Goal: Task Accomplishment & Management: Manage account settings

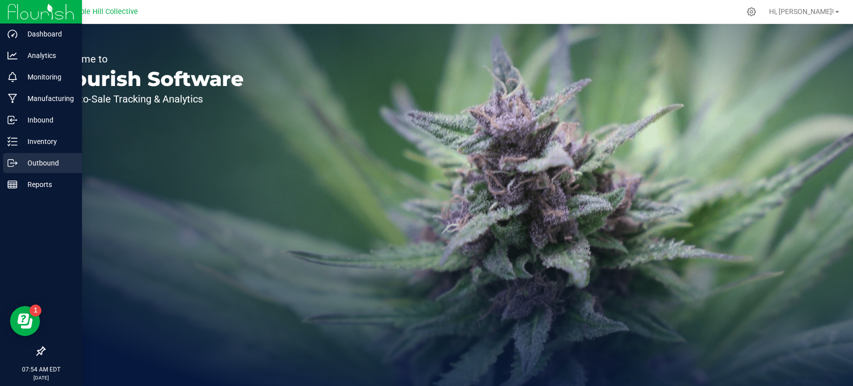
click at [15, 159] on icon at bounding box center [12, 163] width 10 height 10
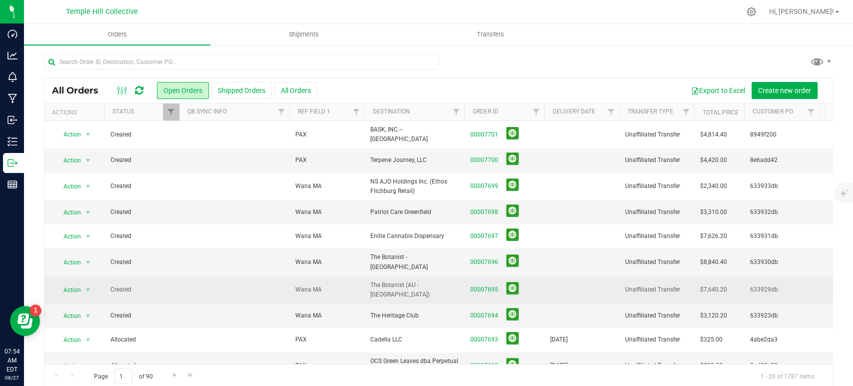
scroll to position [55, 0]
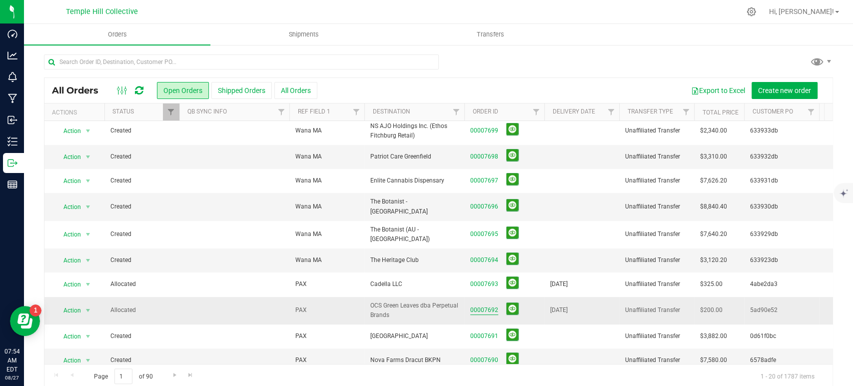
click at [487, 305] on link "00007692" at bounding box center [484, 309] width 28 height 9
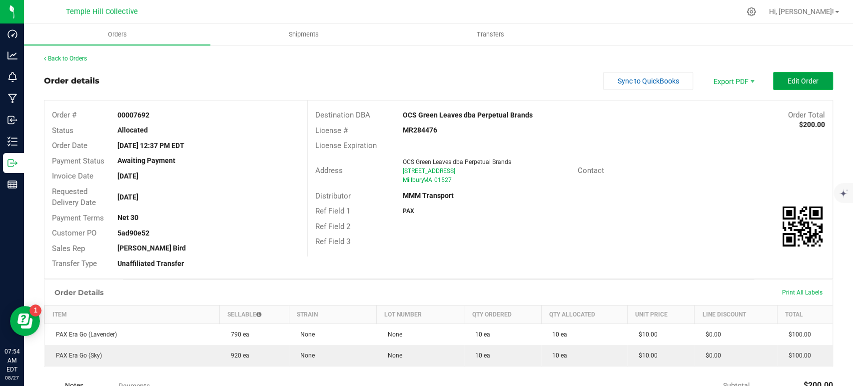
click at [795, 77] on span "Edit Order" at bounding box center [803, 81] width 31 height 8
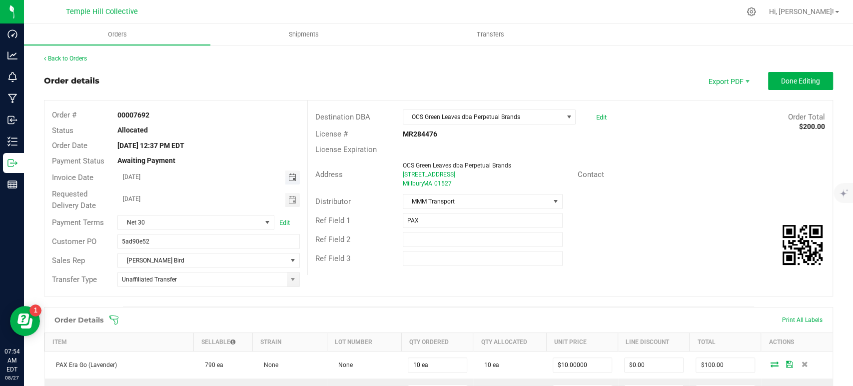
click at [288, 176] on span "Toggle calendar" at bounding box center [292, 177] width 8 height 8
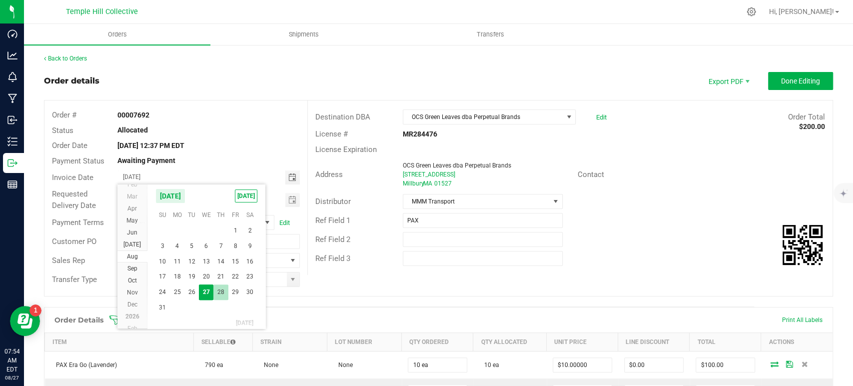
click at [216, 291] on span "28" at bounding box center [220, 291] width 14 height 15
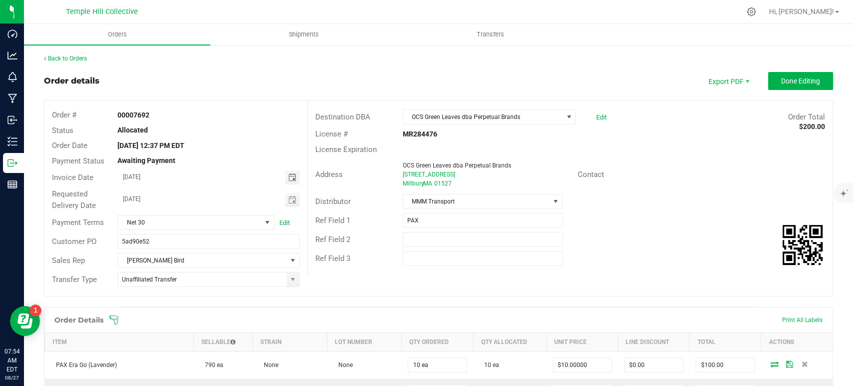
type input "08/28/2025"
click at [288, 200] on span "Toggle calendar" at bounding box center [292, 200] width 8 height 8
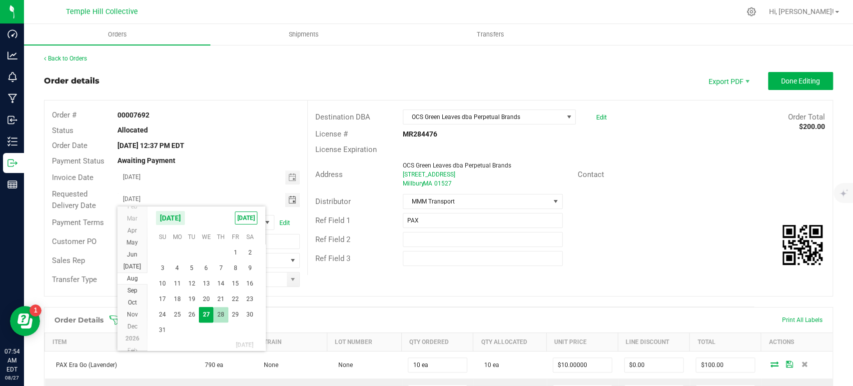
click at [224, 316] on span "28" at bounding box center [220, 314] width 14 height 15
type input "08/28/2025"
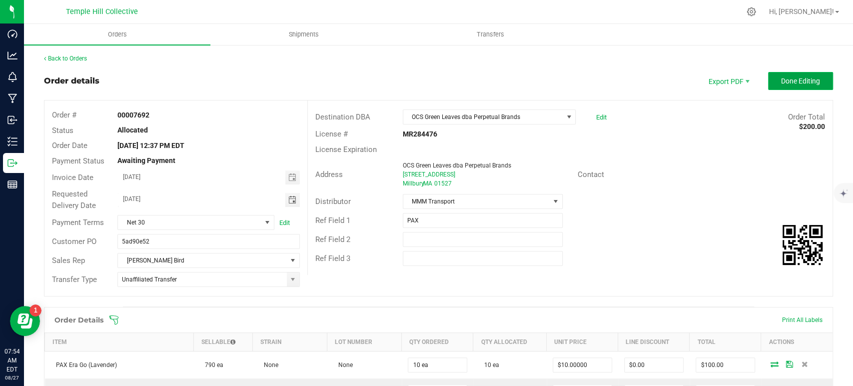
click at [806, 82] on span "Done Editing" at bounding box center [800, 81] width 39 height 8
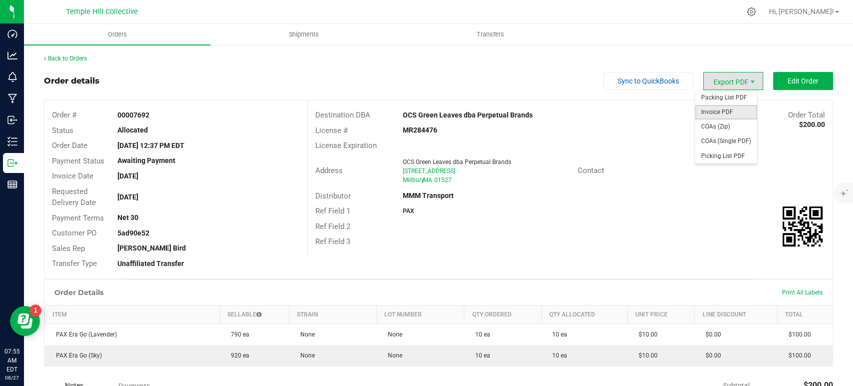
click at [730, 109] on span "Invoice PDF" at bounding box center [726, 112] width 62 height 14
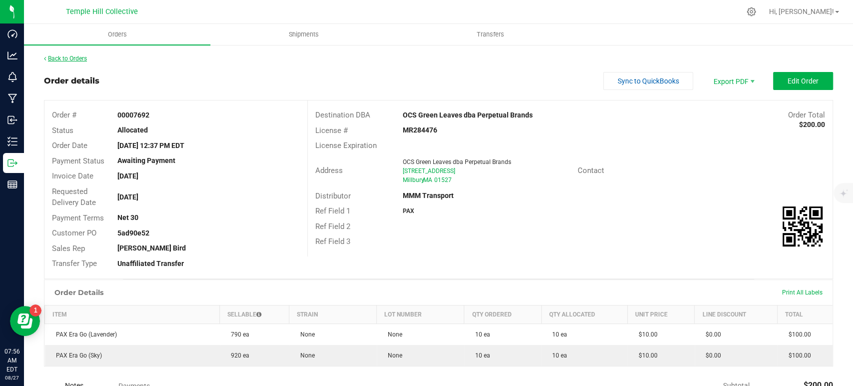
click at [83, 61] on link "Back to Orders" at bounding box center [65, 58] width 43 height 7
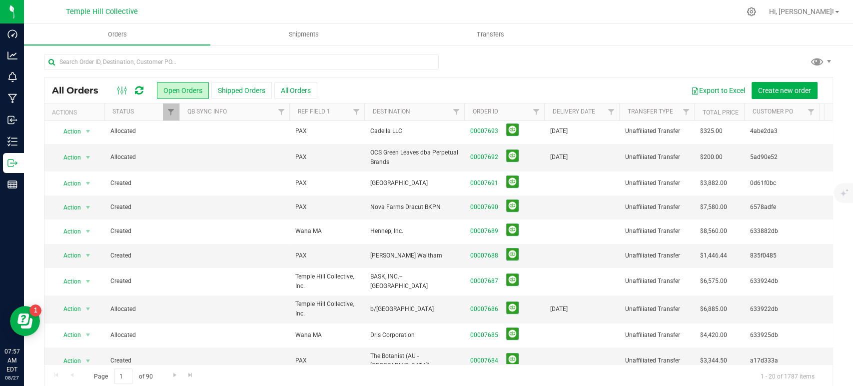
scroll to position [260, 0]
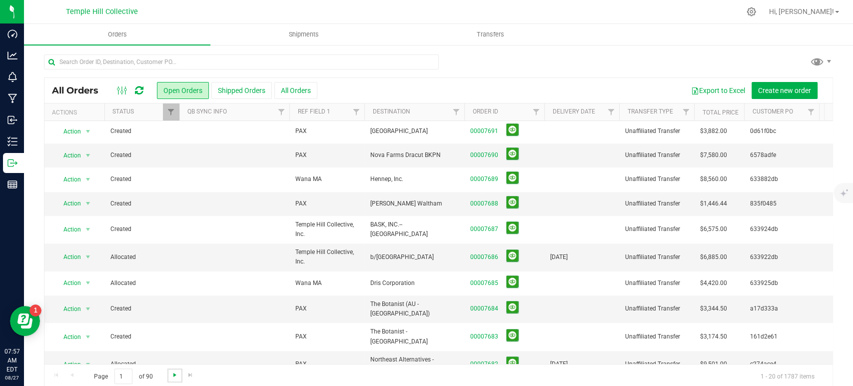
click at [174, 374] on span "Go to the next page" at bounding box center [175, 375] width 8 height 8
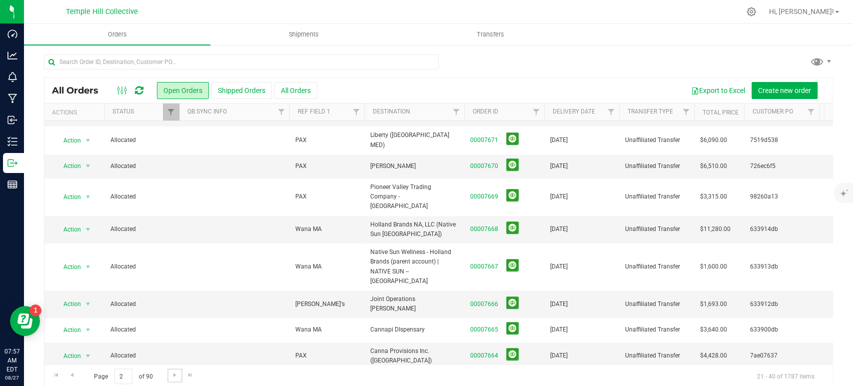
scroll to position [0, 0]
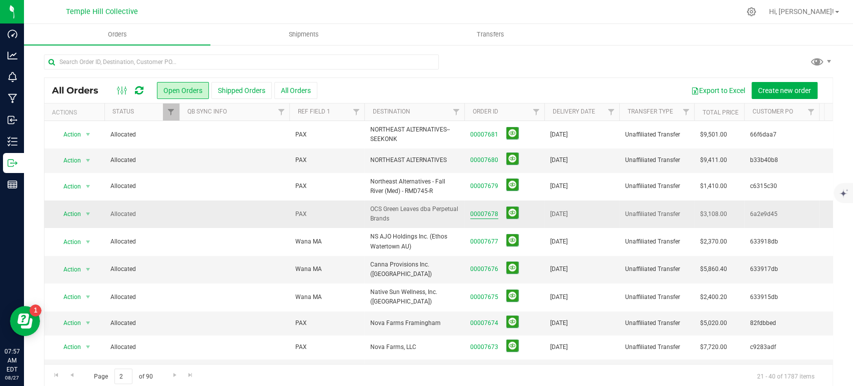
click at [491, 214] on link "00007678" at bounding box center [484, 213] width 28 height 9
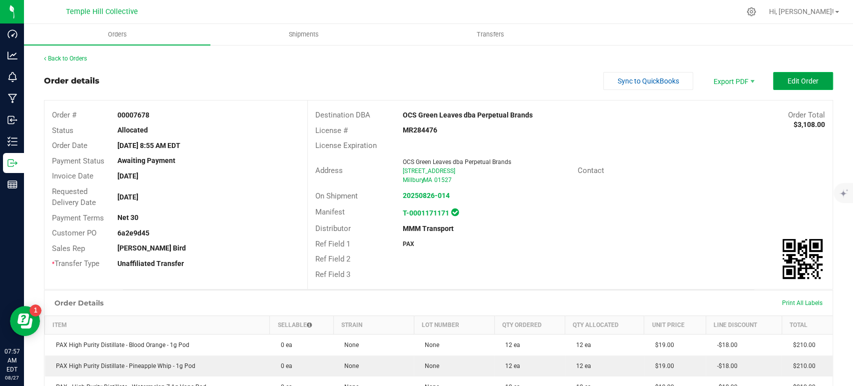
click at [788, 77] on span "Edit Order" at bounding box center [803, 81] width 31 height 8
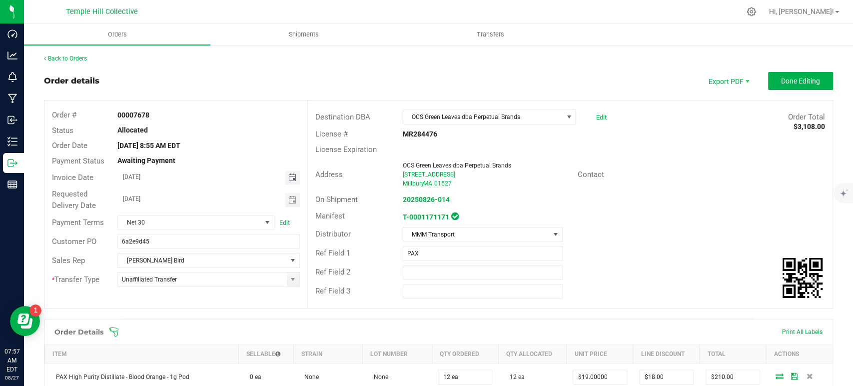
click at [290, 175] on span "Toggle calendar" at bounding box center [292, 177] width 8 height 8
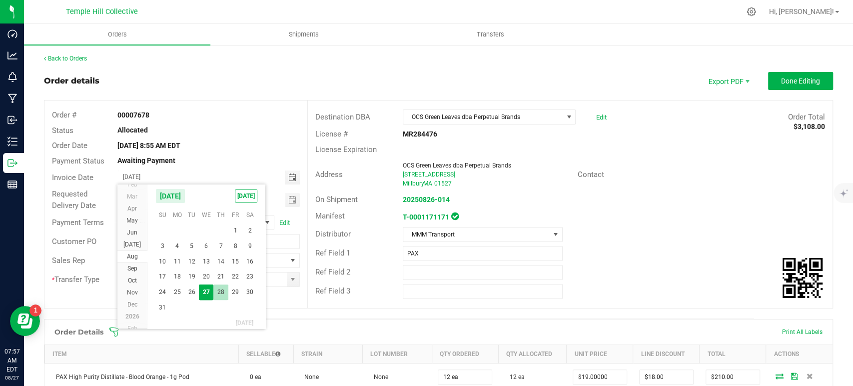
click at [216, 297] on span "28" at bounding box center [220, 291] width 14 height 15
type input "08/28/2025"
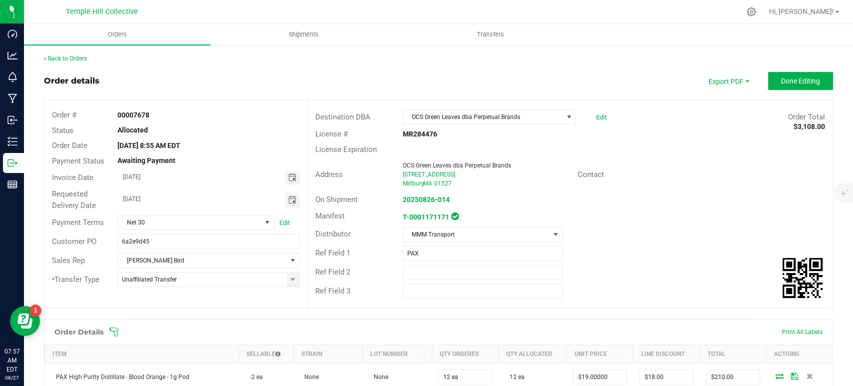
click at [288, 198] on span "Toggle calendar" at bounding box center [292, 200] width 8 height 8
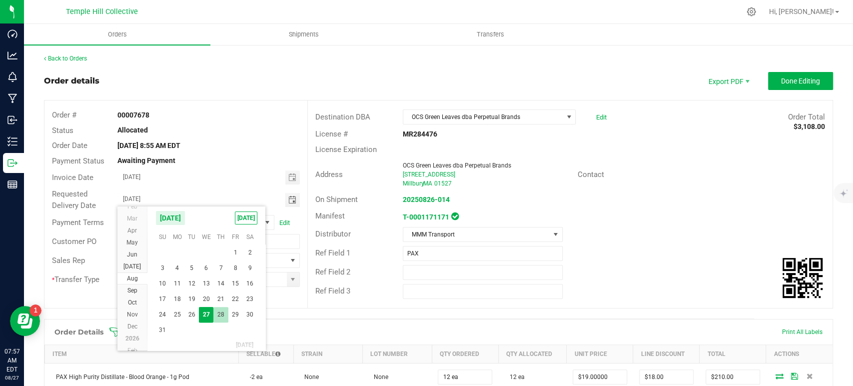
click at [219, 315] on span "28" at bounding box center [220, 314] width 14 height 15
type input "08/28/2025"
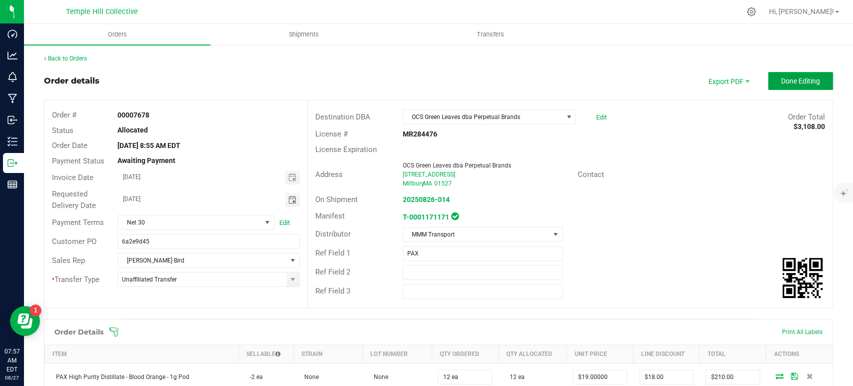
click at [772, 88] on button "Done Editing" at bounding box center [800, 81] width 65 height 18
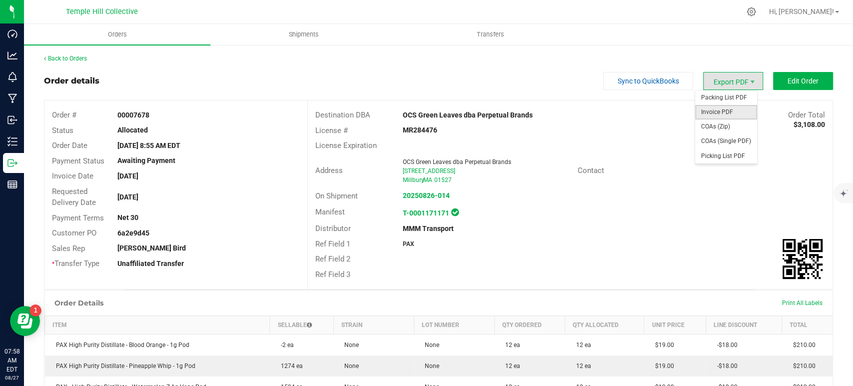
click at [737, 110] on span "Invoice PDF" at bounding box center [726, 112] width 62 height 14
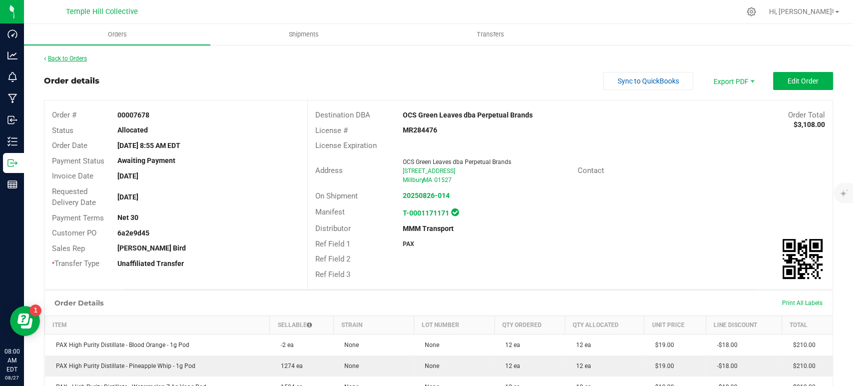
click at [75, 55] on link "Back to Orders" at bounding box center [65, 58] width 43 height 7
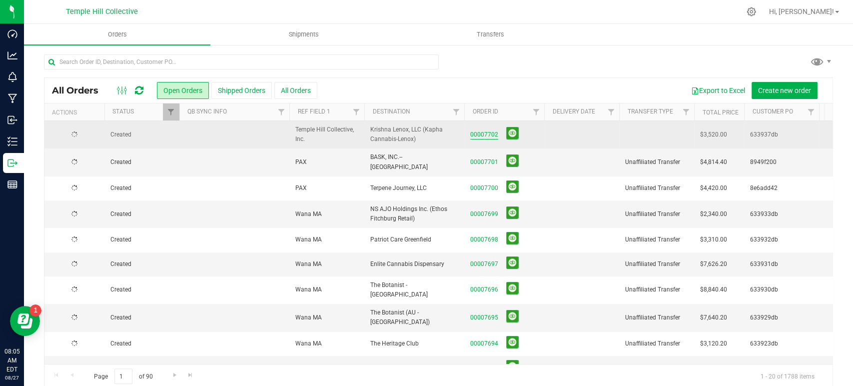
click at [489, 133] on link "00007702" at bounding box center [484, 134] width 28 height 9
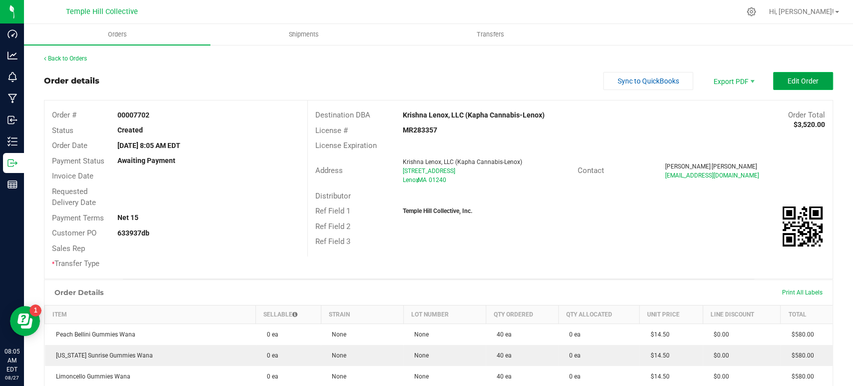
click at [773, 78] on button "Edit Order" at bounding box center [803, 81] width 60 height 18
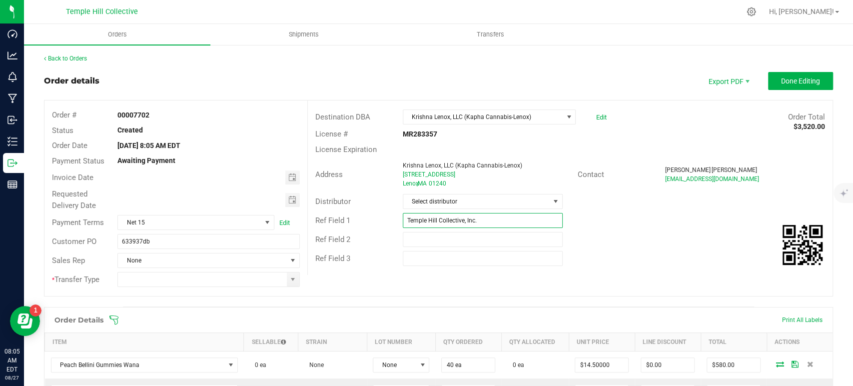
drag, startPoint x: 489, startPoint y: 222, endPoint x: 383, endPoint y: 223, distance: 106.0
click at [383, 223] on div "Ref Field 1 Temple Hill Collective, Inc." at bounding box center [570, 220] width 525 height 19
type input "Wana MA"
click at [482, 204] on span "Select distributor" at bounding box center [476, 201] width 146 height 14
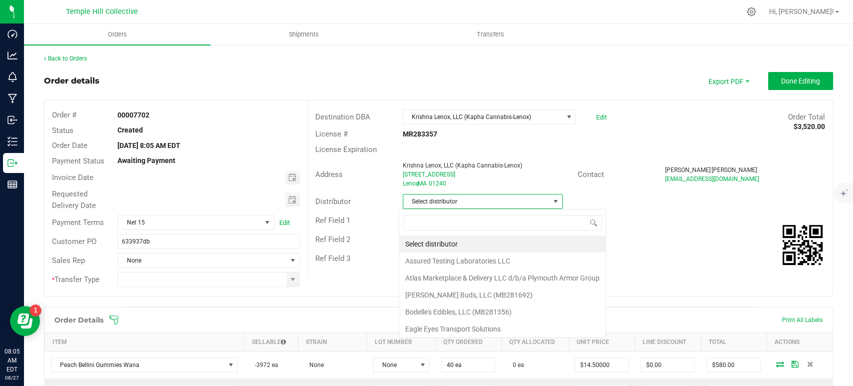
scroll to position [14, 158]
type input "mmm"
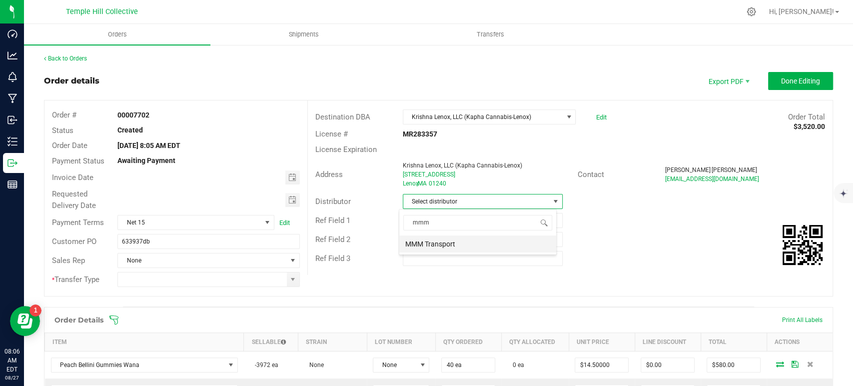
click at [463, 247] on li "MMM Transport" at bounding box center [477, 243] width 157 height 17
click at [289, 278] on span at bounding box center [293, 279] width 8 height 8
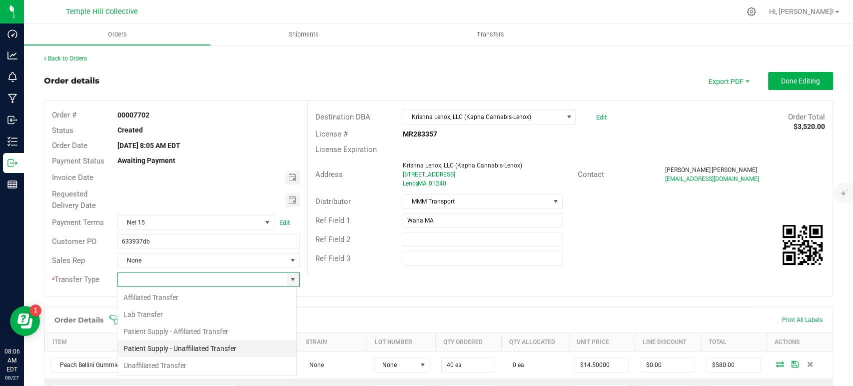
scroll to position [14, 180]
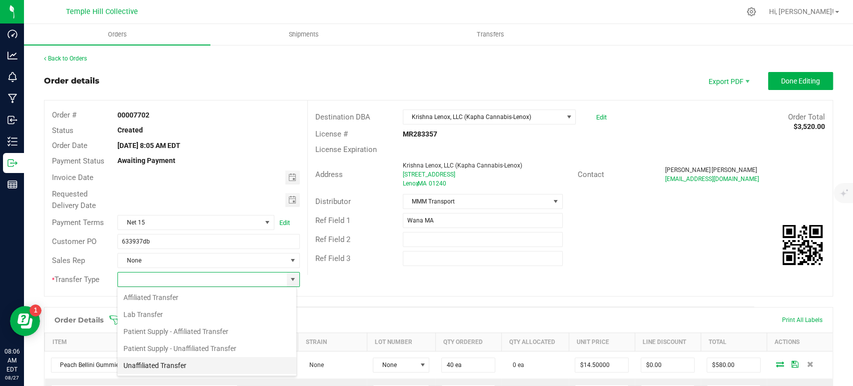
click at [194, 365] on li "Unaffiliated Transfer" at bounding box center [206, 365] width 179 height 17
type input "Unaffiliated Transfer"
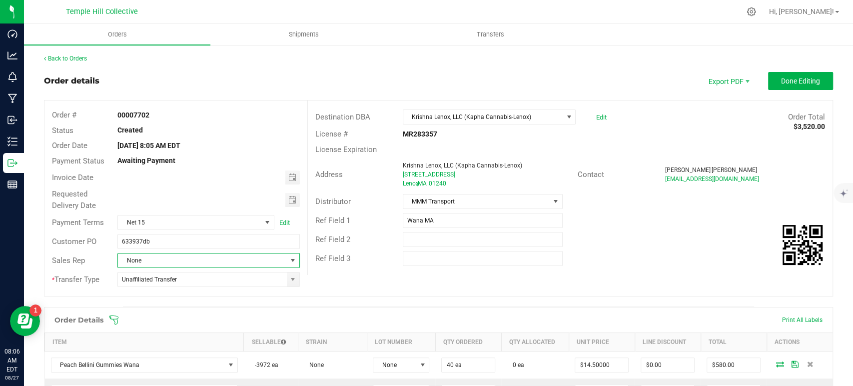
click at [205, 258] on span "None" at bounding box center [202, 260] width 168 height 14
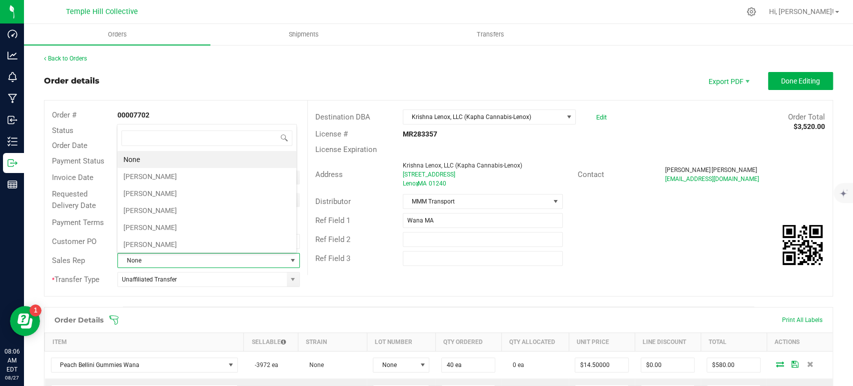
scroll to position [14, 177]
type input "hill"
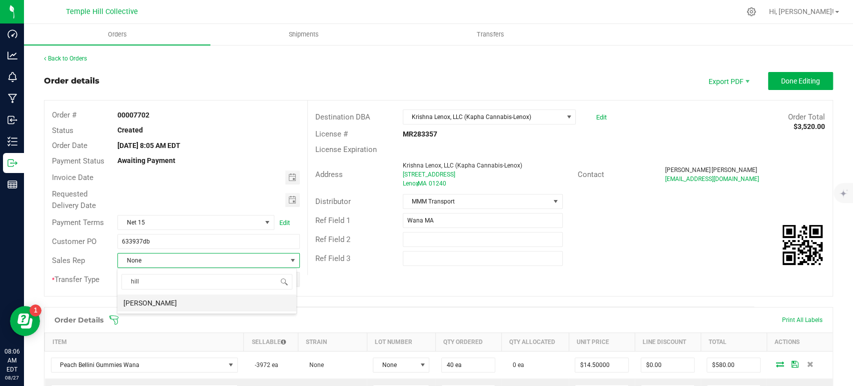
click at [180, 307] on li "[PERSON_NAME]" at bounding box center [206, 302] width 179 height 17
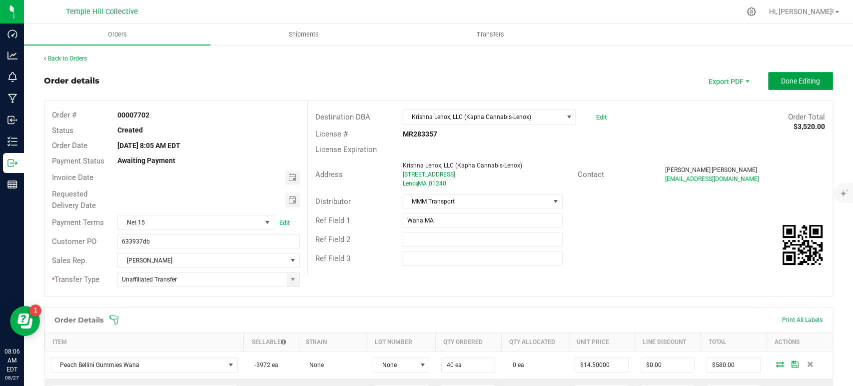
click at [771, 79] on button "Done Editing" at bounding box center [800, 81] width 65 height 18
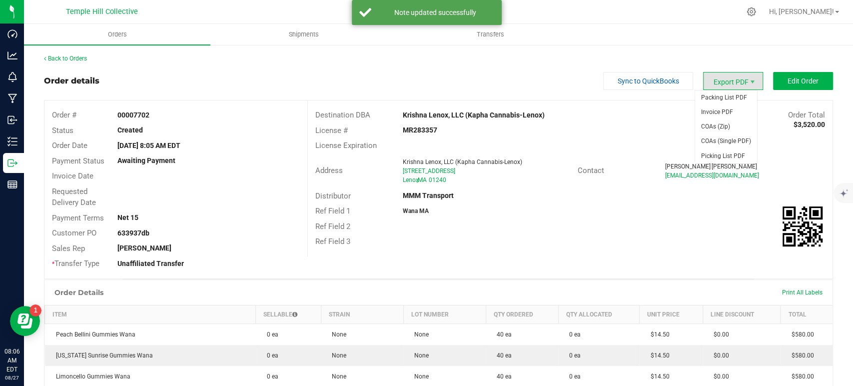
click at [724, 83] on span "Export PDF" at bounding box center [733, 81] width 60 height 18
click at [724, 95] on span "Packing List PDF" at bounding box center [726, 97] width 62 height 14
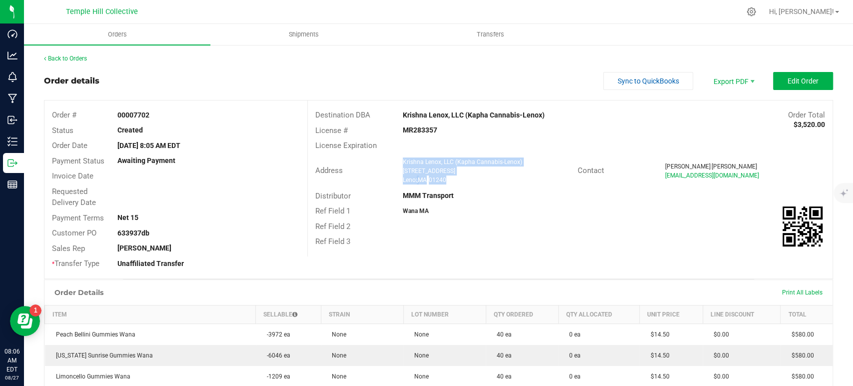
drag, startPoint x: 464, startPoint y: 180, endPoint x: 397, endPoint y: 162, distance: 69.5
click at [398, 162] on div "Krishna Lenox, LLC (Kapha Cannabis-Lenox) 439 Pittsfield Road Lenox , MA 01240" at bounding box center [488, 170] width 180 height 27
copy ngx-name-and-address "Krishna Lenox, LLC (Kapha Cannabis-Lenox) 439 Pittsfield Road Lenox , MA 01240"
click at [412, 128] on strong "MR283357" at bounding box center [420, 130] width 34 height 8
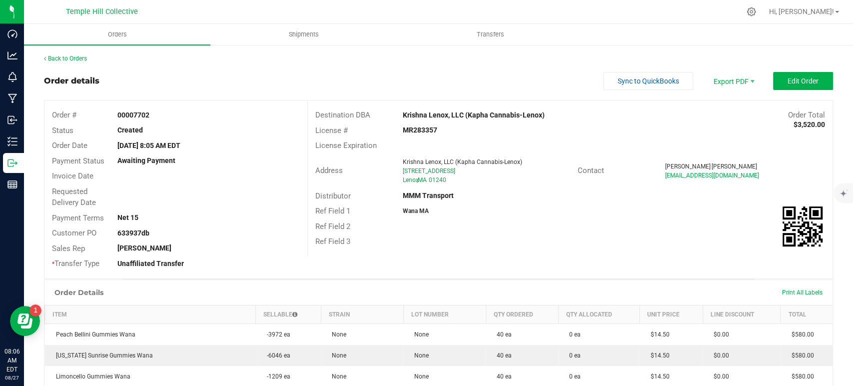
copy strong "MR283357"
click at [79, 60] on link "Back to Orders" at bounding box center [65, 58] width 43 height 7
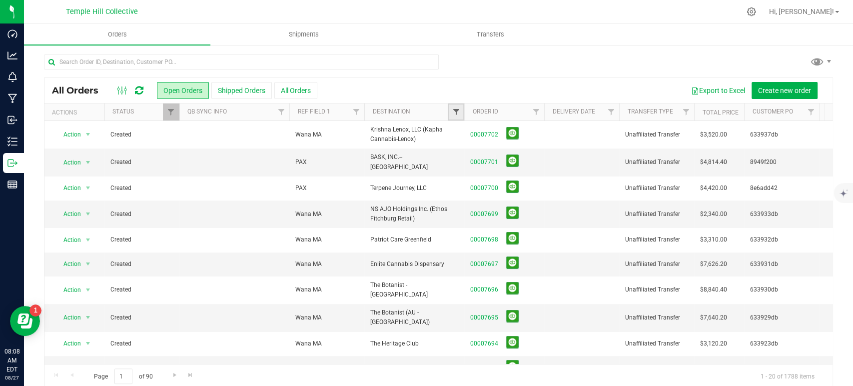
click at [455, 111] on span "Filter" at bounding box center [456, 112] width 8 height 8
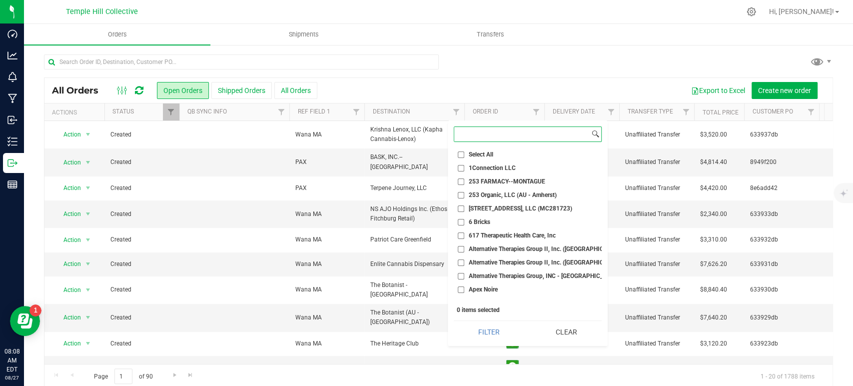
click at [480, 133] on input at bounding box center [521, 134] width 135 height 14
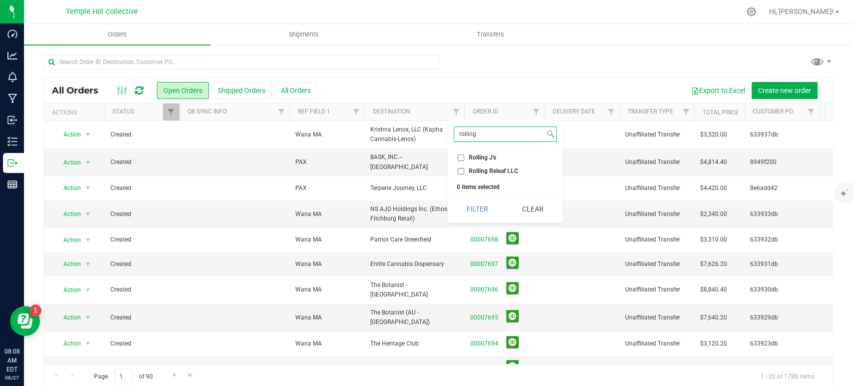
type input "rolling"
click at [488, 170] on span "Rolling Releaf LLC" at bounding box center [493, 171] width 49 height 6
click at [464, 170] on input "Rolling Releaf LLC" at bounding box center [461, 171] width 6 height 6
checkbox input "true"
click at [472, 203] on button "Filter" at bounding box center [478, 209] width 48 height 22
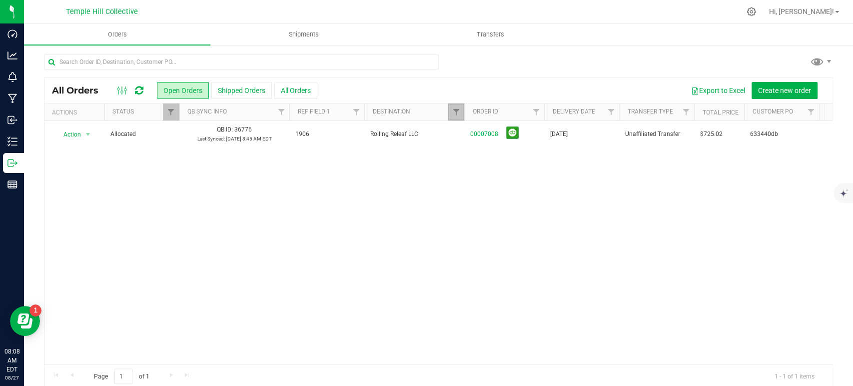
click at [454, 105] on link "Filter" at bounding box center [456, 111] width 16 height 17
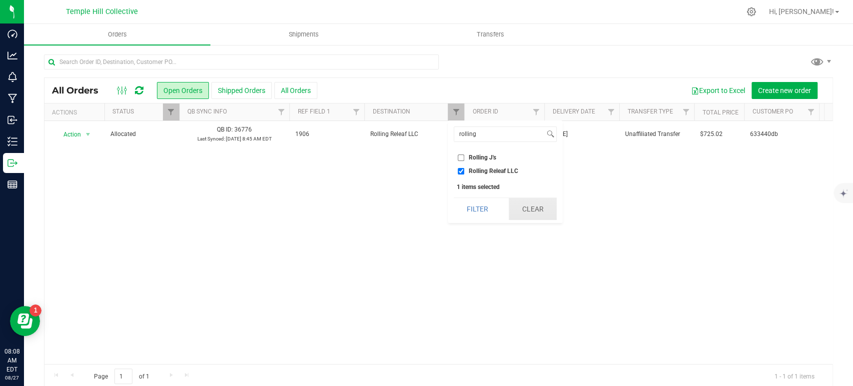
click at [532, 206] on button "Clear" at bounding box center [533, 209] width 48 height 22
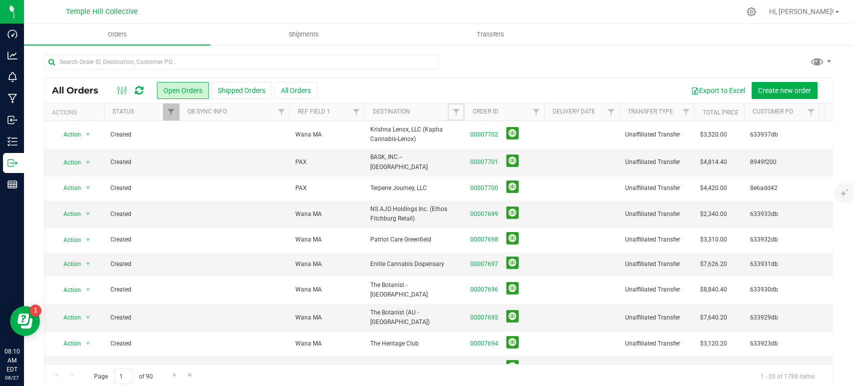
drag, startPoint x: 451, startPoint y: 107, endPoint x: 491, endPoint y: 124, distance: 43.4
click at [451, 107] on link "Filter" at bounding box center [456, 111] width 16 height 17
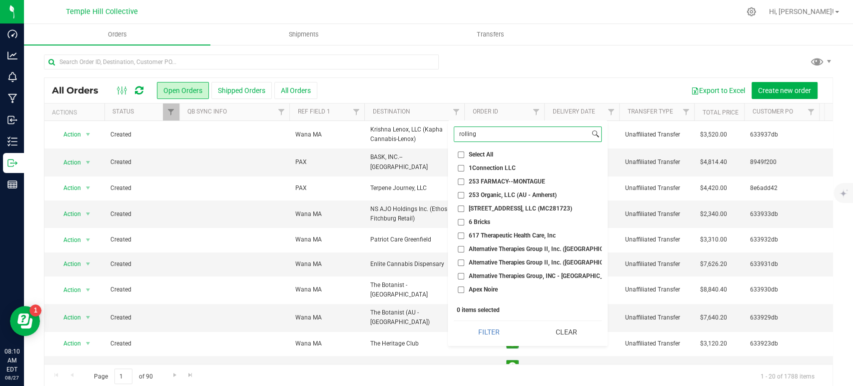
click at [482, 136] on input "rolling" at bounding box center [521, 134] width 135 height 14
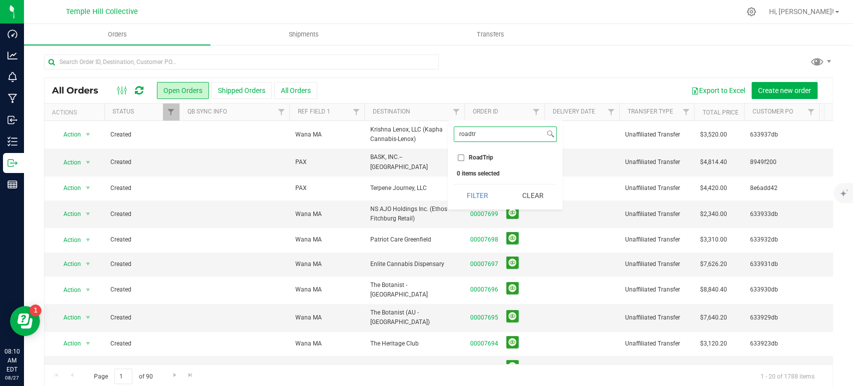
type input "roadtr"
click at [488, 158] on span "RoadTrip" at bounding box center [481, 157] width 24 height 6
click at [464, 158] on input "RoadTrip" at bounding box center [461, 157] width 6 height 6
checkbox input "true"
click at [479, 199] on button "Filter" at bounding box center [478, 195] width 48 height 22
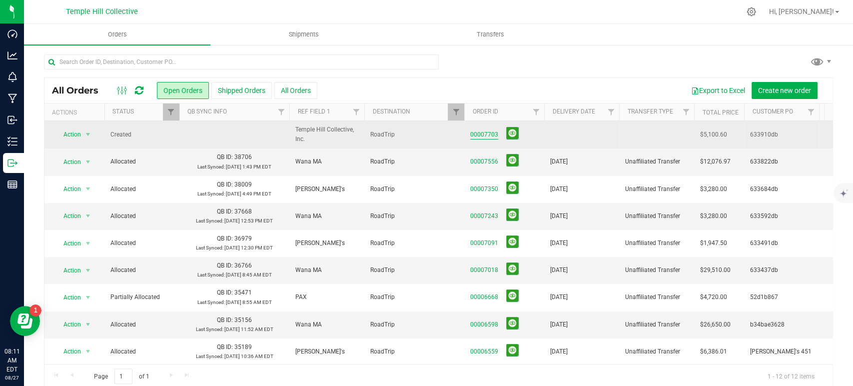
click at [480, 135] on link "00007703" at bounding box center [484, 134] width 28 height 9
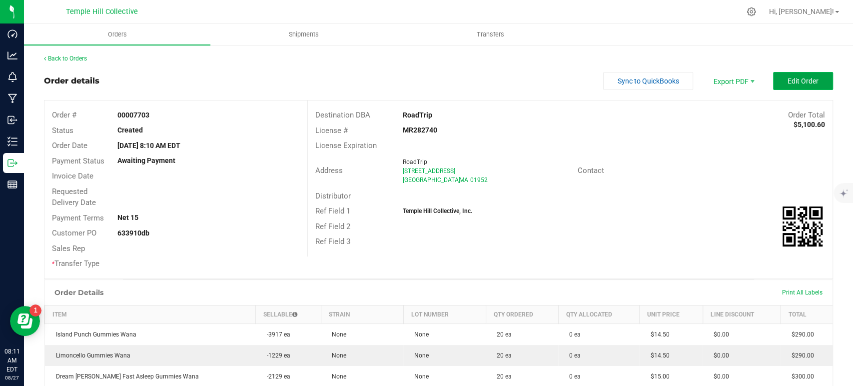
click at [805, 85] on button "Edit Order" at bounding box center [803, 81] width 60 height 18
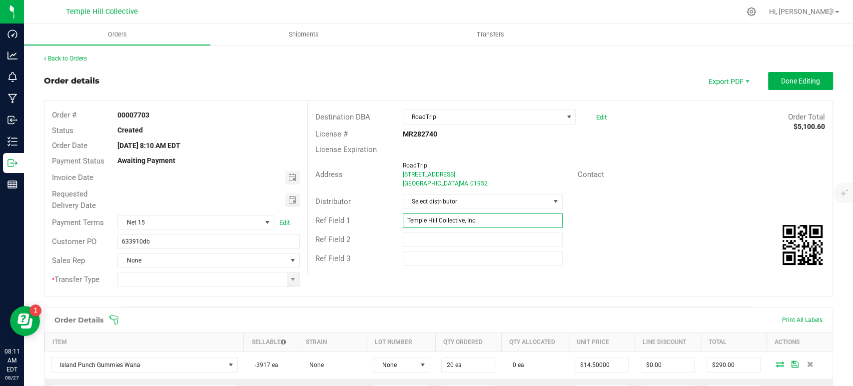
drag, startPoint x: 482, startPoint y: 219, endPoint x: 378, endPoint y: 223, distance: 104.0
click at [378, 223] on div "Ref Field 1 Temple Hill Collective, Inc." at bounding box center [570, 220] width 525 height 19
type input "Wana MA"
click at [471, 203] on span "Select distributor" at bounding box center [476, 201] width 146 height 14
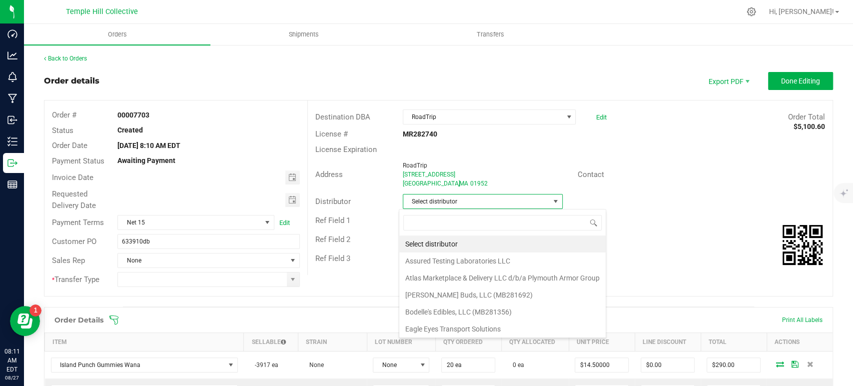
scroll to position [14, 158]
type input "mmm"
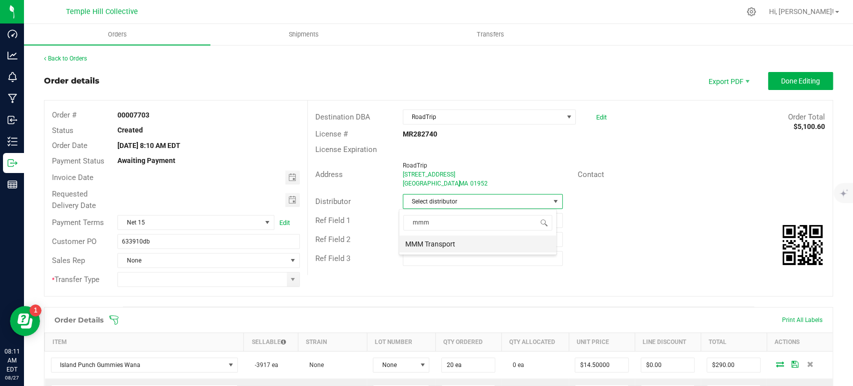
click at [465, 244] on li "MMM Transport" at bounding box center [477, 243] width 157 height 17
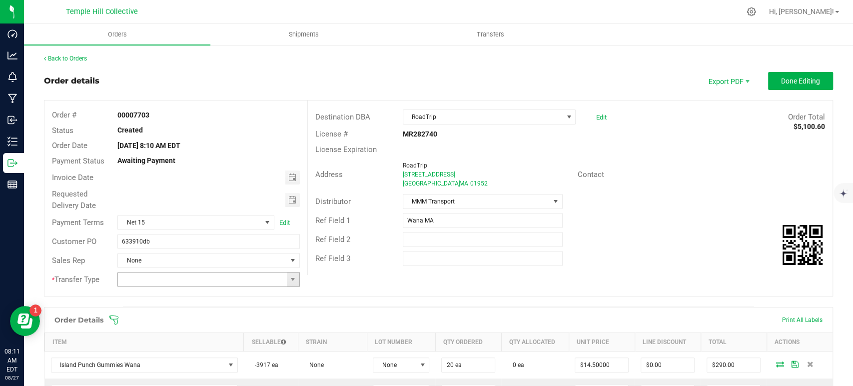
click at [296, 278] on span at bounding box center [208, 279] width 182 height 15
click at [289, 279] on span at bounding box center [293, 279] width 8 height 8
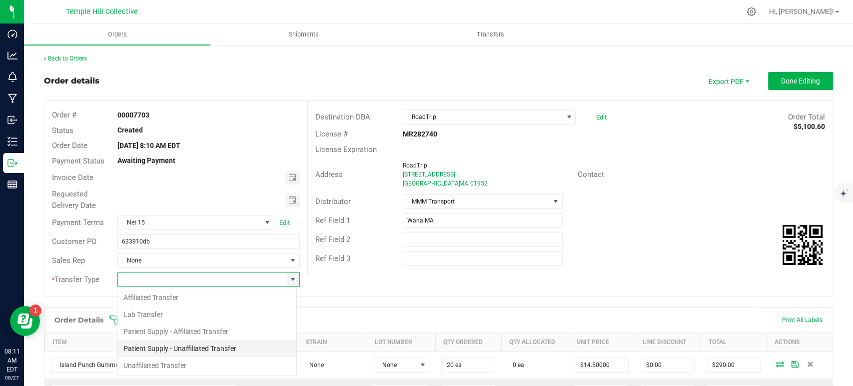
scroll to position [14, 180]
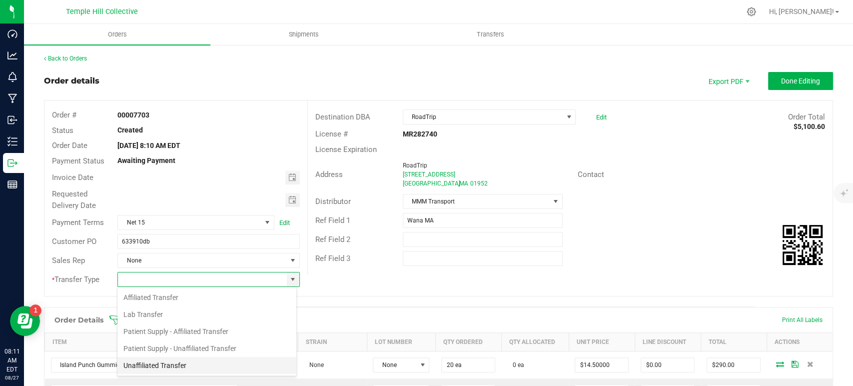
click at [199, 364] on li "Unaffiliated Transfer" at bounding box center [206, 365] width 179 height 17
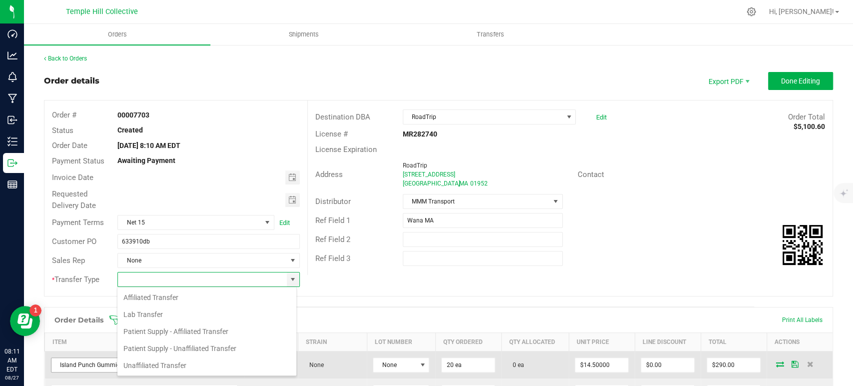
type input "Unaffiliated Transfer"
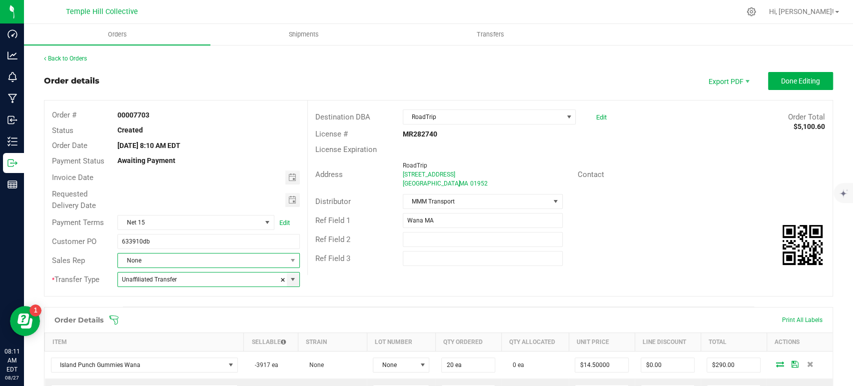
click at [199, 261] on span "None" at bounding box center [202, 260] width 168 height 14
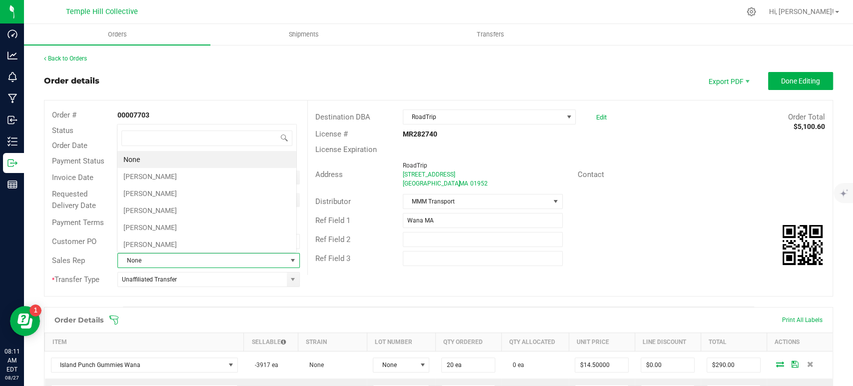
scroll to position [0, 0]
click at [180, 175] on li "[PERSON_NAME]" at bounding box center [206, 176] width 179 height 17
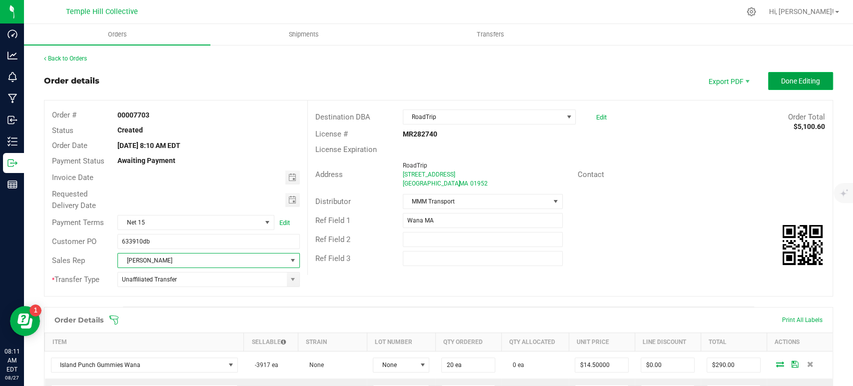
click at [772, 87] on button "Done Editing" at bounding box center [800, 81] width 65 height 18
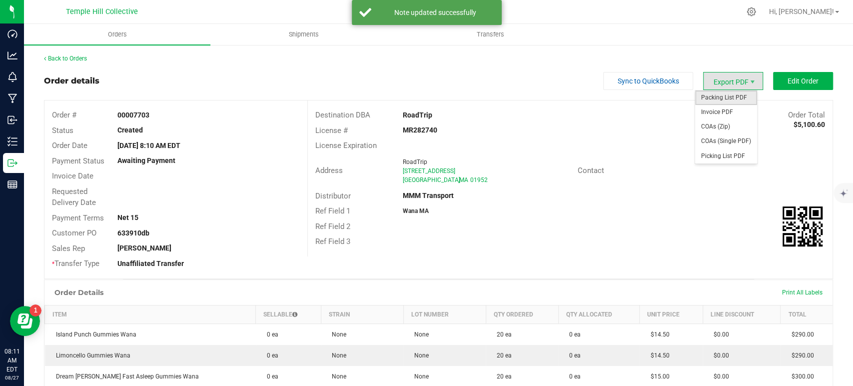
click at [723, 100] on span "Packing List PDF" at bounding box center [726, 97] width 62 height 14
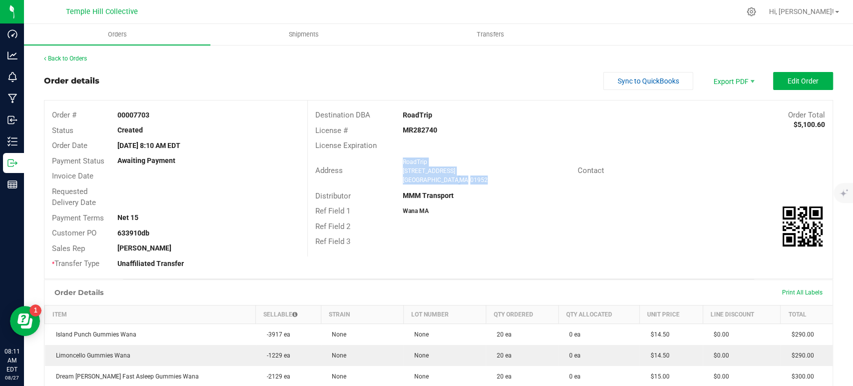
drag, startPoint x: 461, startPoint y: 177, endPoint x: 399, endPoint y: 163, distance: 63.5
click at [403, 163] on ngx-name-and-address "RoadTrip 191 Lafayette Rd Salisbury , MA 01952" at bounding box center [486, 170] width 167 height 27
copy ngx-name-and-address "RoadTrip 191 Lafayette Rd Salisbury , MA 01952"
click at [412, 131] on strong "MR282740" at bounding box center [420, 130] width 34 height 8
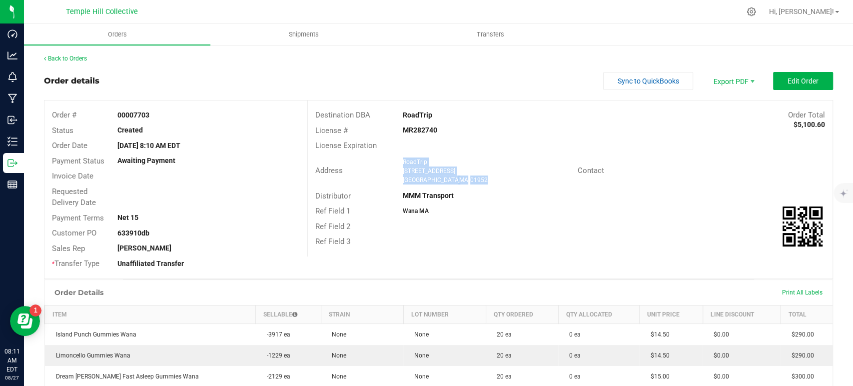
copy strong "MR282740"
click at [77, 56] on link "Back to Orders" at bounding box center [65, 58] width 43 height 7
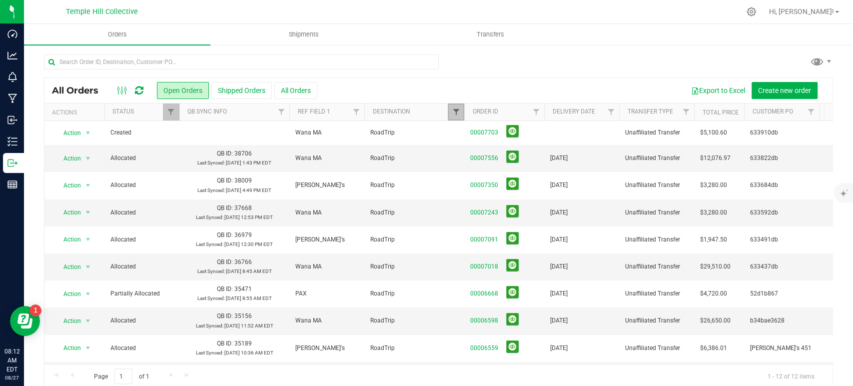
click at [452, 111] on span "Filter" at bounding box center [456, 112] width 8 height 8
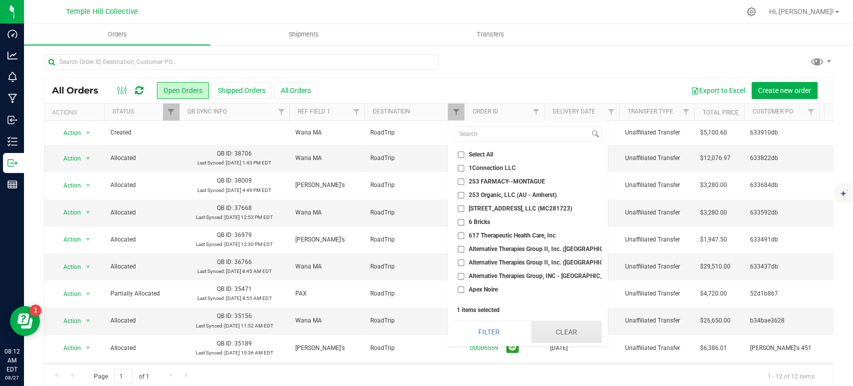
click at [573, 328] on button "Clear" at bounding box center [566, 332] width 70 height 22
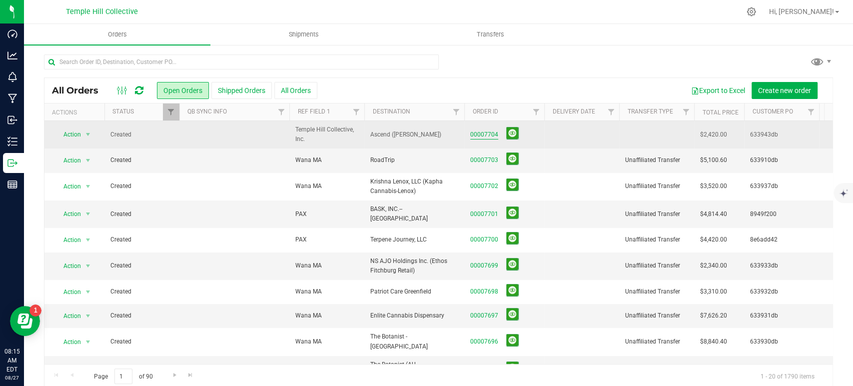
click at [482, 135] on link "00007704" at bounding box center [484, 134] width 28 height 9
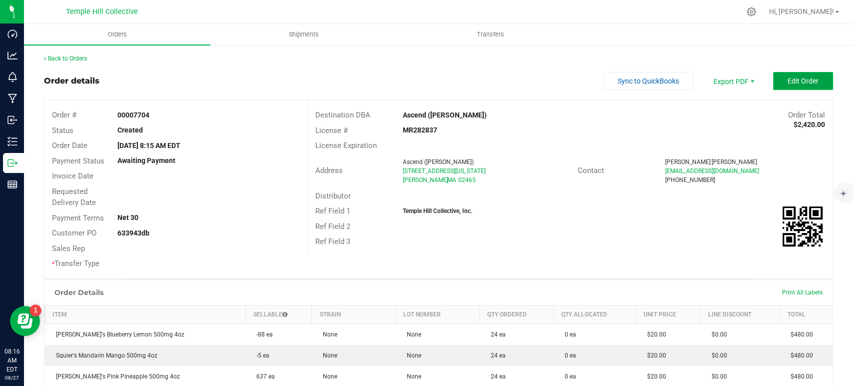
click at [788, 78] on span "Edit Order" at bounding box center [803, 81] width 31 height 8
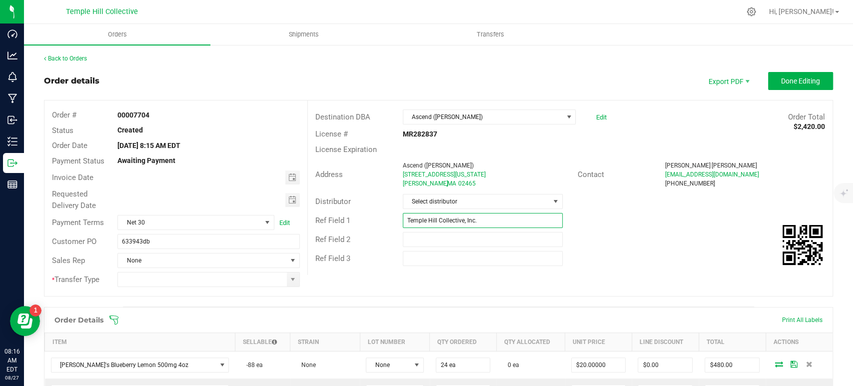
drag, startPoint x: 497, startPoint y: 223, endPoint x: 395, endPoint y: 224, distance: 102.5
click at [395, 224] on div "Temple Hill Collective, Inc." at bounding box center [482, 220] width 175 height 15
type input "[PERSON_NAME]'s"
click at [468, 206] on span "Select distributor" at bounding box center [476, 201] width 146 height 14
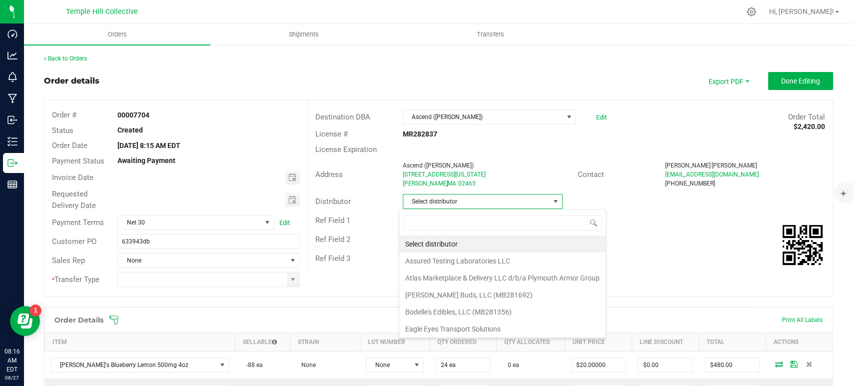
scroll to position [14, 158]
type input "mmm"
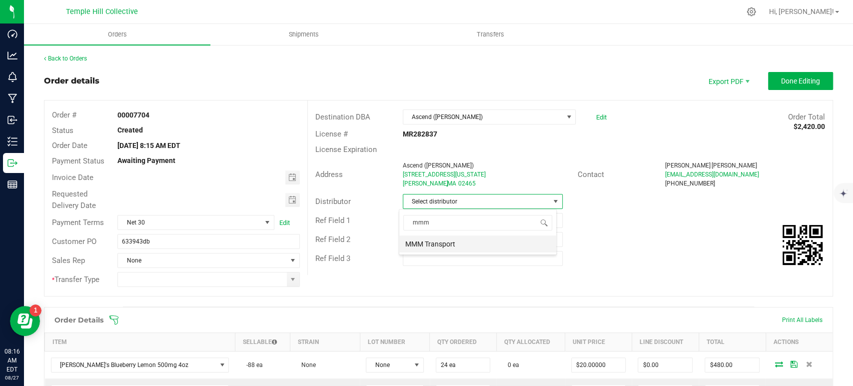
click at [458, 246] on li "MMM Transport" at bounding box center [477, 243] width 157 height 17
click at [289, 280] on span at bounding box center [293, 279] width 8 height 8
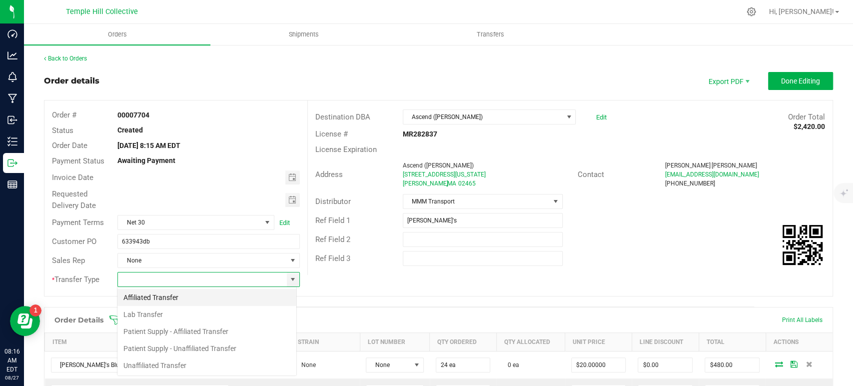
scroll to position [14, 180]
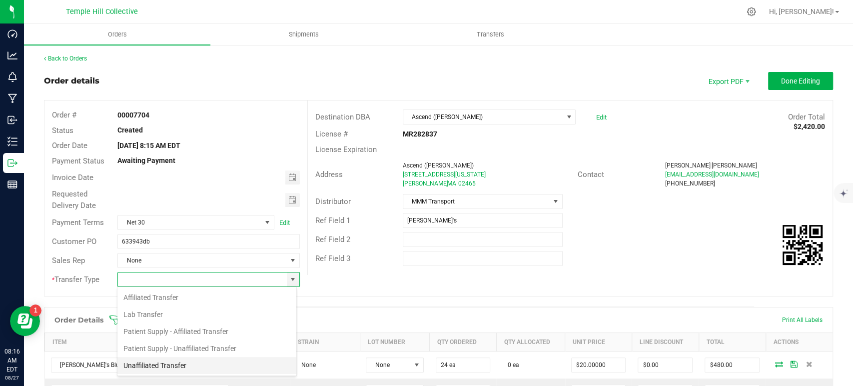
click at [177, 364] on li "Unaffiliated Transfer" at bounding box center [206, 365] width 179 height 17
type input "Unaffiliated Transfer"
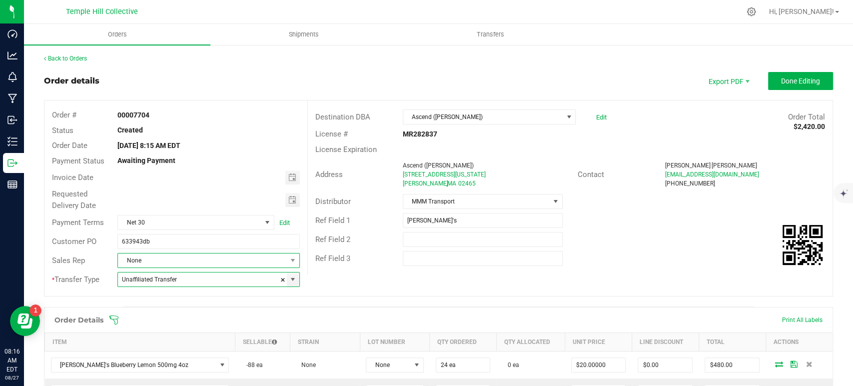
click at [219, 267] on span "None" at bounding box center [202, 260] width 168 height 14
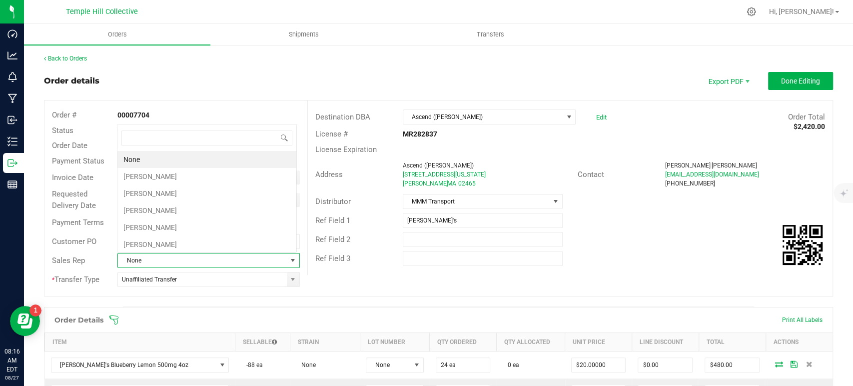
scroll to position [14, 177]
type input "fa"
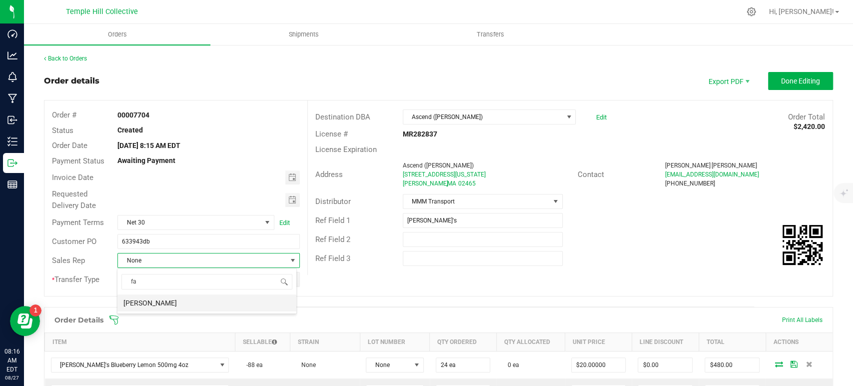
click at [197, 307] on li "[PERSON_NAME]" at bounding box center [206, 302] width 179 height 17
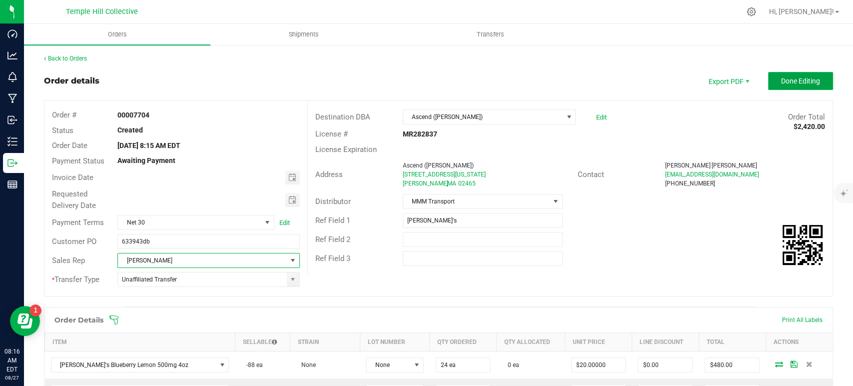
click at [776, 86] on button "Done Editing" at bounding box center [800, 81] width 65 height 18
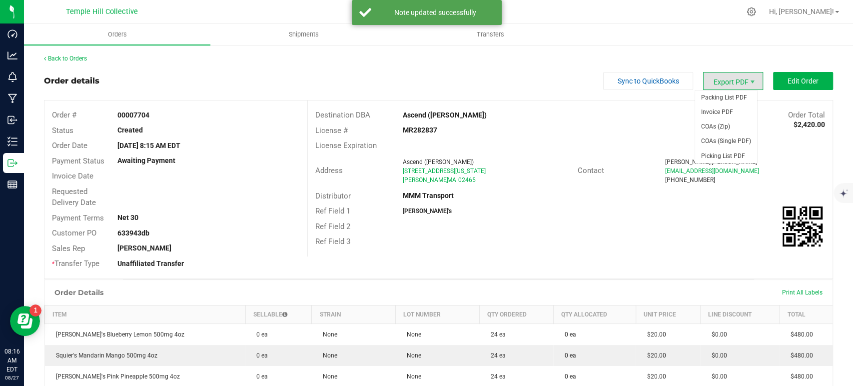
click at [729, 75] on span "Export PDF" at bounding box center [733, 81] width 60 height 18
click at [724, 99] on span "Packing List PDF" at bounding box center [726, 97] width 62 height 14
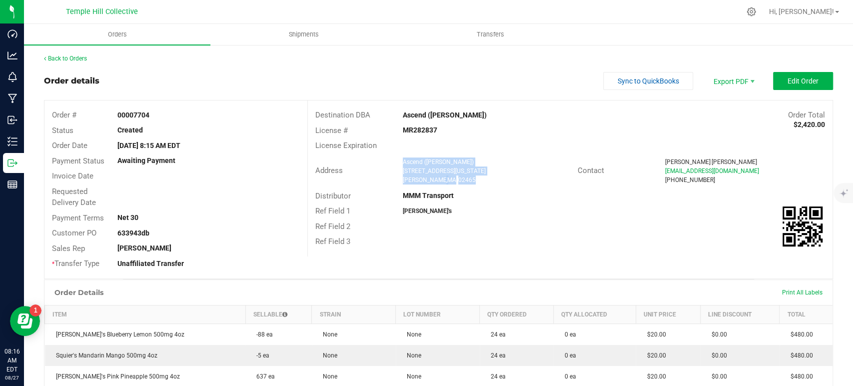
drag, startPoint x: 461, startPoint y: 181, endPoint x: 398, endPoint y: 163, distance: 65.5
click at [403, 163] on ngx-name-and-address "Ascend (Newton) 1089 Washington Street Newton , MA 02465" at bounding box center [486, 170] width 167 height 27
copy ngx-name-and-address "Ascend (Newton) 1089 Washington Street Newton , MA 02465"
click at [418, 127] on strong "MR282837" at bounding box center [420, 130] width 34 height 8
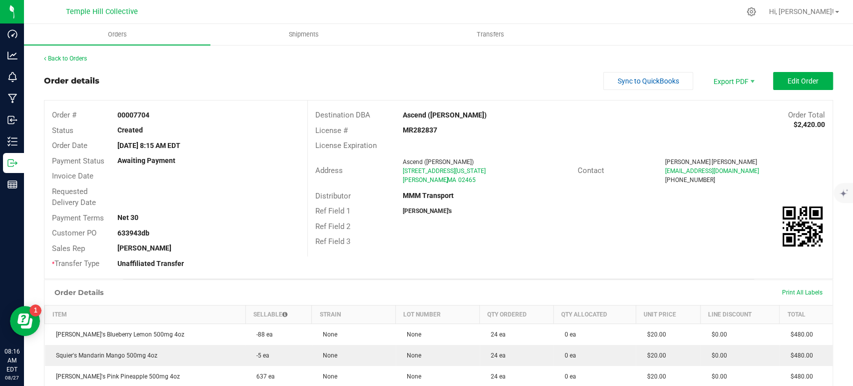
copy strong "MR282837"
click at [73, 62] on div "Back to Orders" at bounding box center [438, 58] width 789 height 9
click at [82, 58] on link "Back to Orders" at bounding box center [65, 58] width 43 height 7
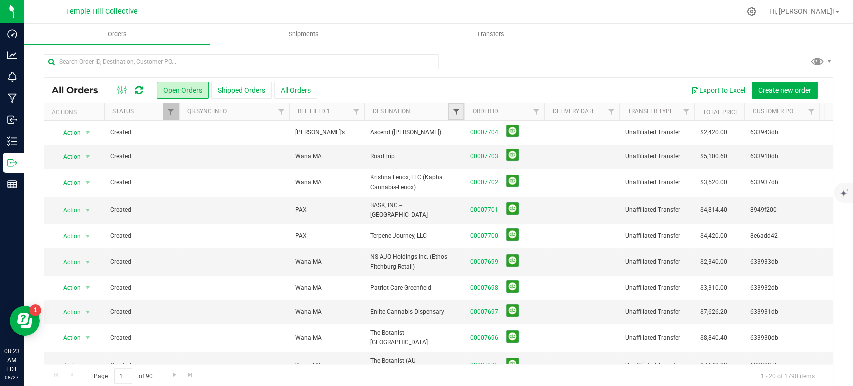
click at [457, 110] on span "Filter" at bounding box center [456, 112] width 8 height 8
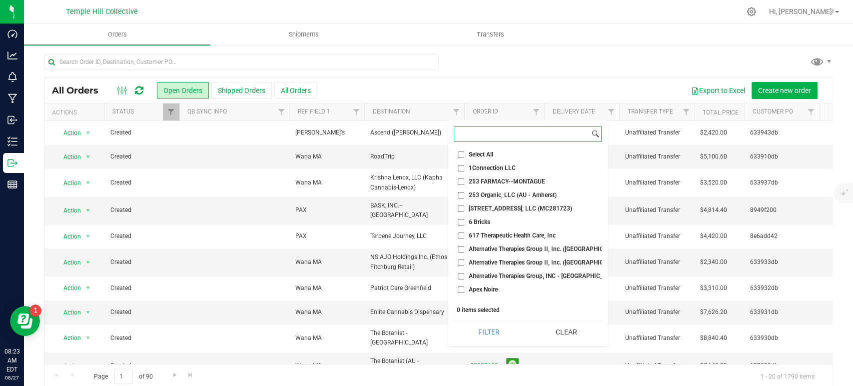
click at [536, 134] on input at bounding box center [521, 134] width 135 height 14
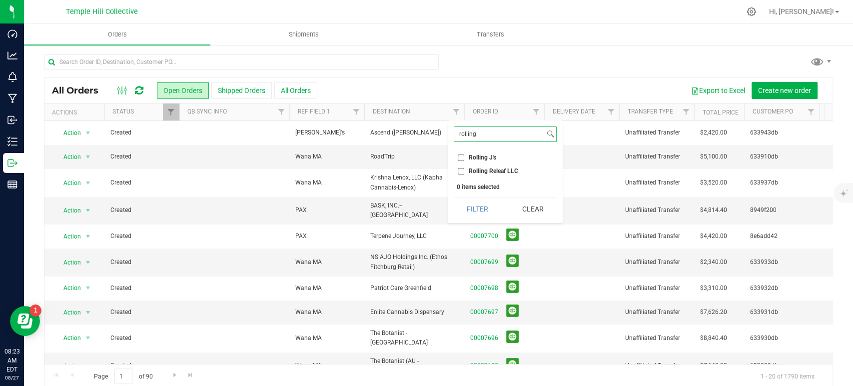
type input "rolling"
click at [504, 170] on span "Rolling Releaf LLC" at bounding box center [493, 171] width 49 height 6
click at [464, 170] on input "Rolling Releaf LLC" at bounding box center [461, 171] width 6 height 6
checkbox input "true"
click at [489, 204] on button "Filter" at bounding box center [478, 209] width 48 height 22
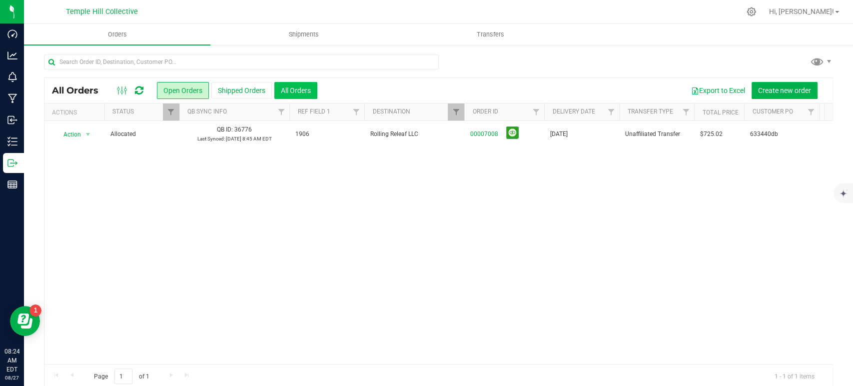
click at [292, 94] on button "All Orders" at bounding box center [295, 90] width 43 height 17
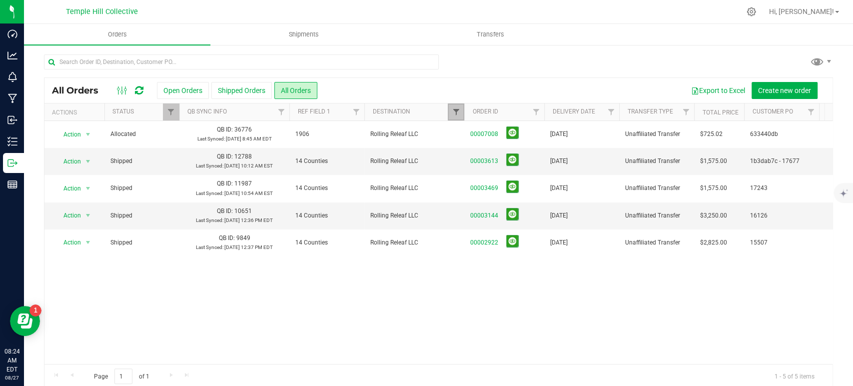
click at [457, 115] on span "Filter" at bounding box center [456, 112] width 8 height 8
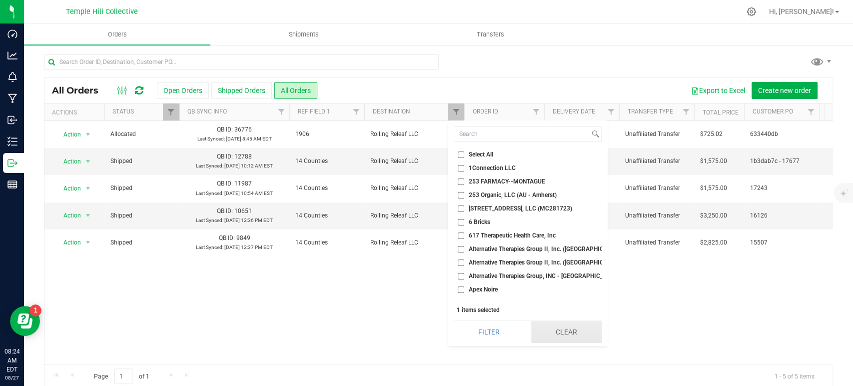
click at [569, 329] on button "Clear" at bounding box center [566, 332] width 70 height 22
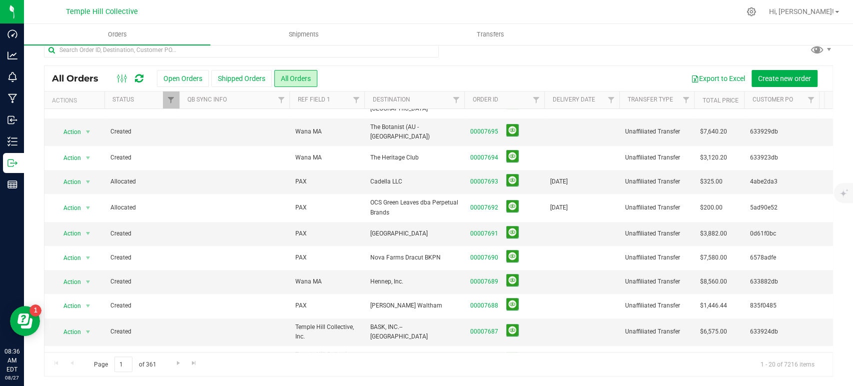
scroll to position [260, 0]
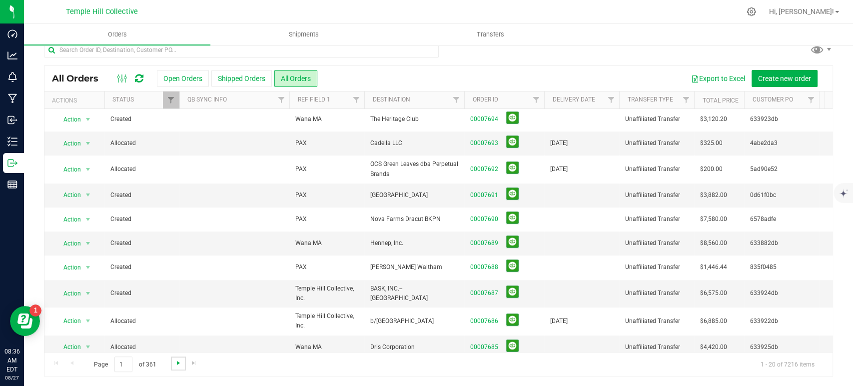
click at [179, 359] on span "Go to the next page" at bounding box center [178, 363] width 8 height 8
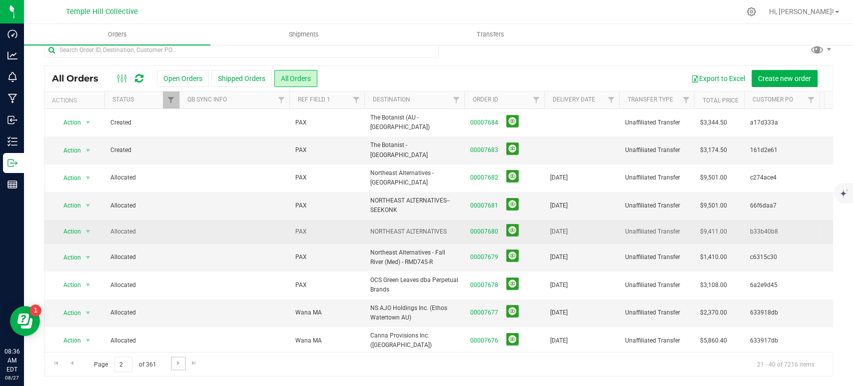
scroll to position [0, 0]
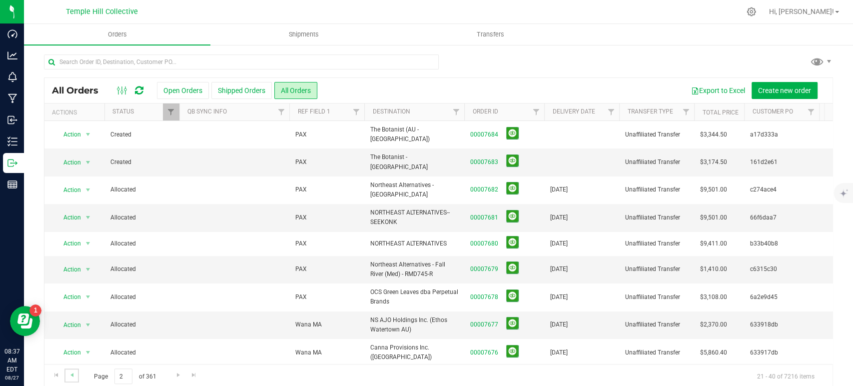
click at [76, 373] on link "Go to the previous page" at bounding box center [71, 374] width 14 height 13
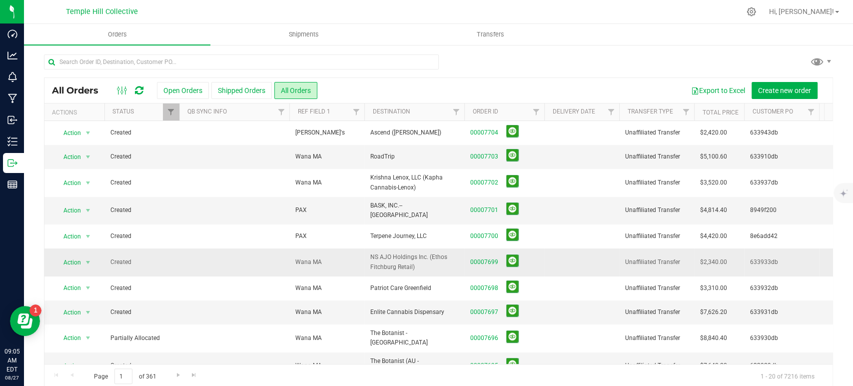
scroll to position [55, 0]
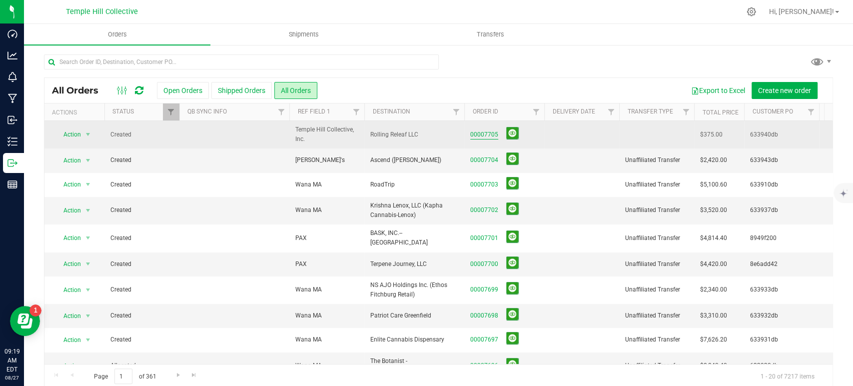
click at [490, 134] on link "00007705" at bounding box center [484, 134] width 28 height 9
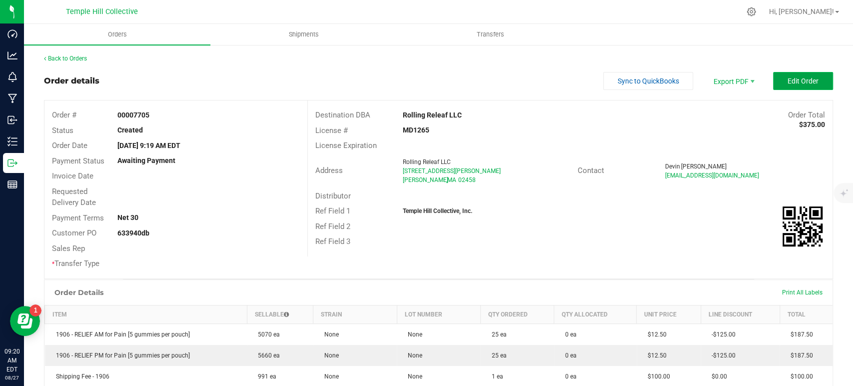
click at [789, 79] on span "Edit Order" at bounding box center [803, 81] width 31 height 8
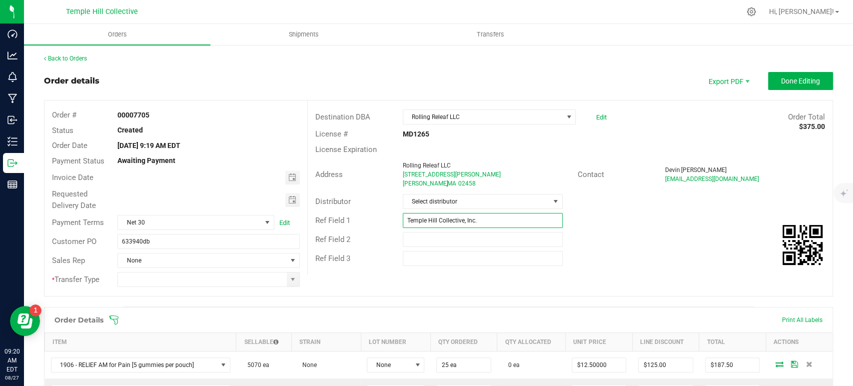
drag, startPoint x: 497, startPoint y: 219, endPoint x: 400, endPoint y: 222, distance: 97.5
click at [403, 222] on input "Temple Hill Collective, Inc." at bounding box center [483, 220] width 160 height 15
type input "1906"
click at [439, 200] on span "Select distributor" at bounding box center [476, 201] width 146 height 14
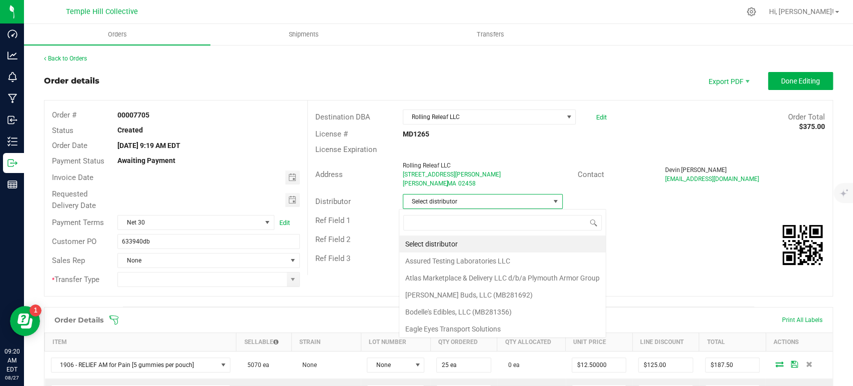
scroll to position [14, 158]
type input "mmm"
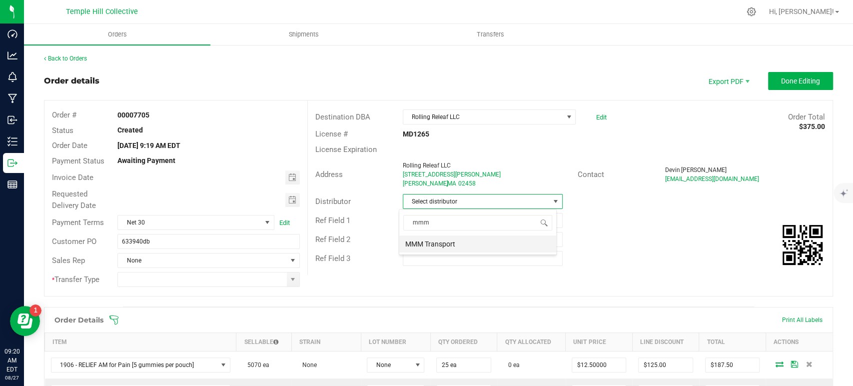
click at [442, 241] on li "MMM Transport" at bounding box center [477, 243] width 157 height 17
click at [290, 278] on span at bounding box center [293, 279] width 8 height 8
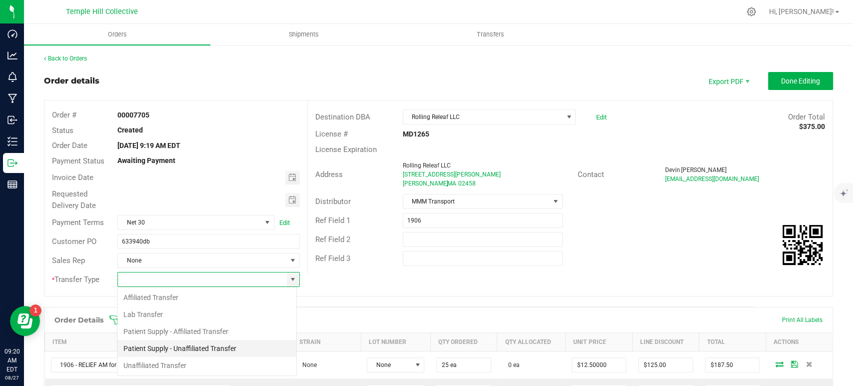
scroll to position [14, 180]
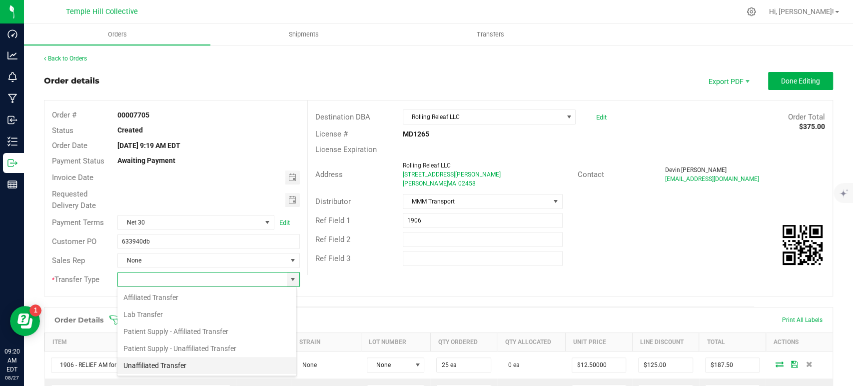
click at [186, 367] on li "Unaffiliated Transfer" at bounding box center [206, 365] width 179 height 17
type input "Unaffiliated Transfer"
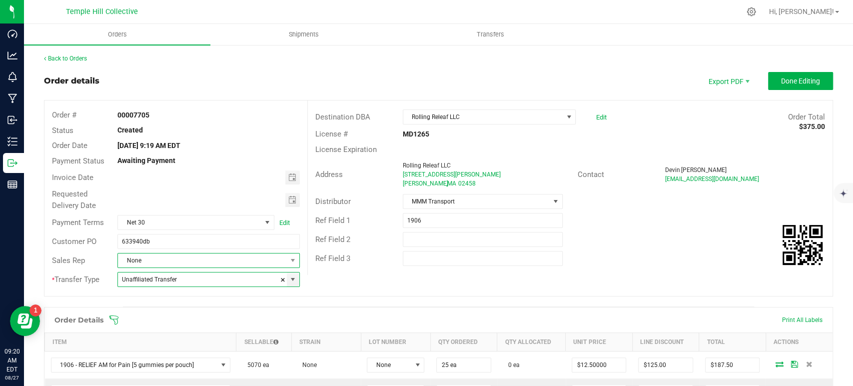
click at [183, 258] on span "None" at bounding box center [202, 260] width 168 height 14
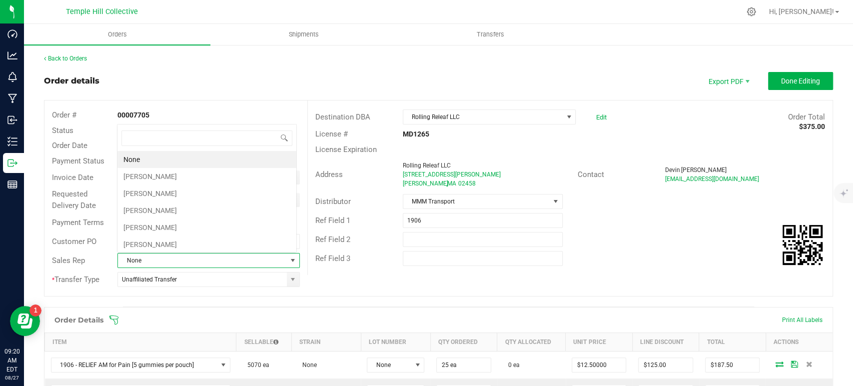
scroll to position [14, 177]
type input "keila"
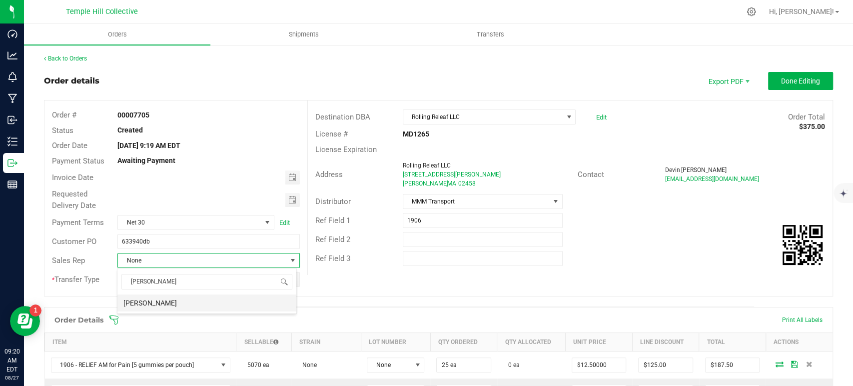
click at [170, 302] on li "[PERSON_NAME]" at bounding box center [206, 302] width 179 height 17
click at [785, 78] on span "Done Editing" at bounding box center [800, 81] width 39 height 8
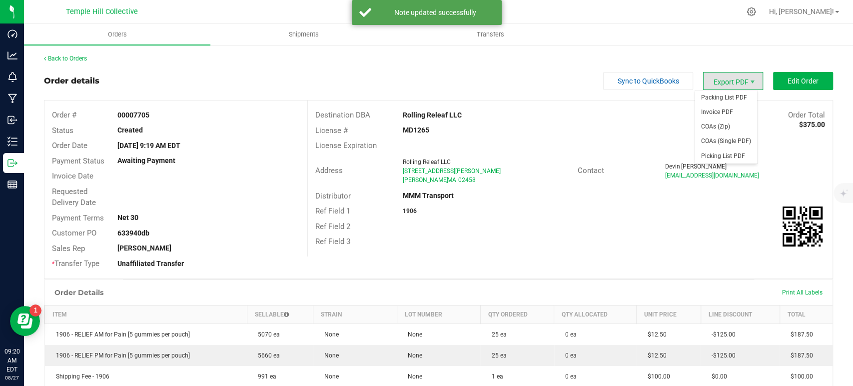
click at [719, 85] on span "Export PDF" at bounding box center [733, 81] width 60 height 18
click at [720, 98] on span "Packing List PDF" at bounding box center [726, 97] width 62 height 14
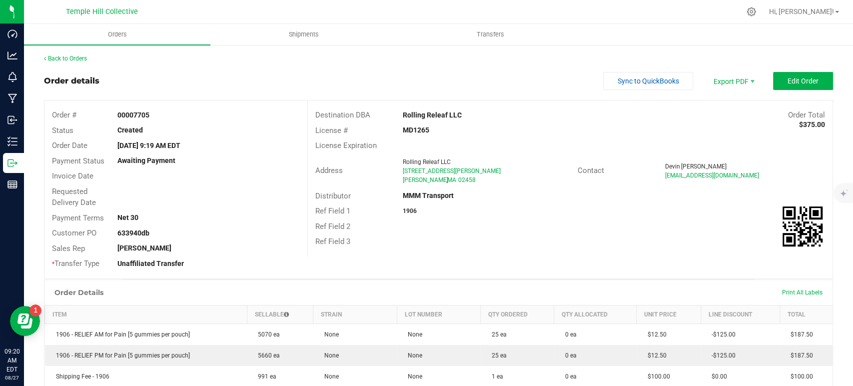
drag, startPoint x: 465, startPoint y: 182, endPoint x: 388, endPoint y: 164, distance: 79.2
click at [388, 164] on div "Address Rolling Releaf LLC 69 Adams Street 2nd Floor Newton , MA 02458" at bounding box center [443, 170] width 270 height 31
copy div "Rolling Releaf LLC 69 Adams Street 2nd Floor Newton , MA 02458"
drag, startPoint x: 430, startPoint y: 128, endPoint x: 394, endPoint y: 131, distance: 36.1
click at [395, 131] on div "MD1265" at bounding box center [482, 130] width 175 height 10
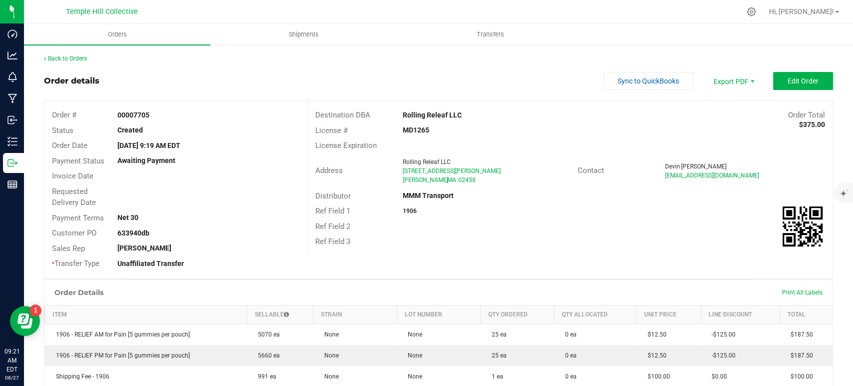
copy strong "MD1265"
click at [80, 55] on link "Back to Orders" at bounding box center [65, 58] width 43 height 7
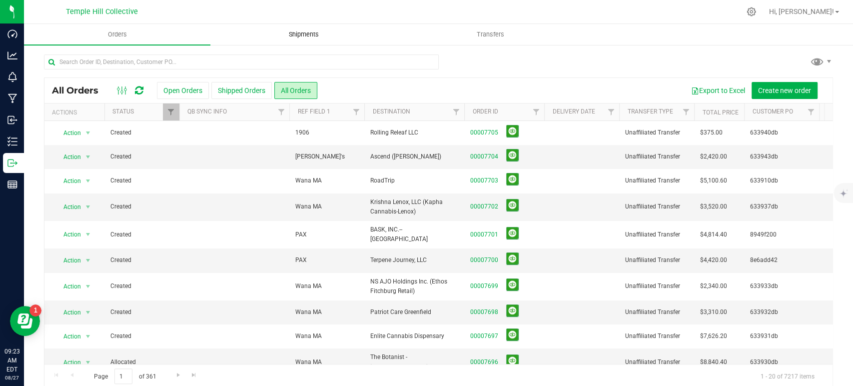
click at [294, 35] on span "Shipments" at bounding box center [303, 34] width 57 height 9
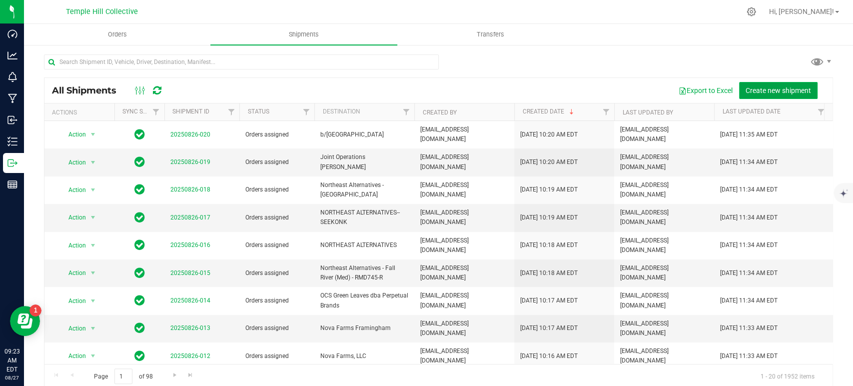
click at [755, 87] on span "Create new shipment" at bounding box center [778, 90] width 65 height 8
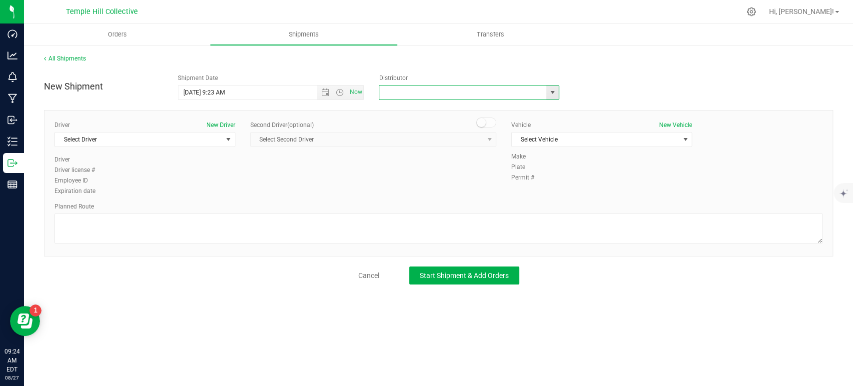
click at [436, 91] on input "text" at bounding box center [460, 92] width 162 height 14
type input "m"
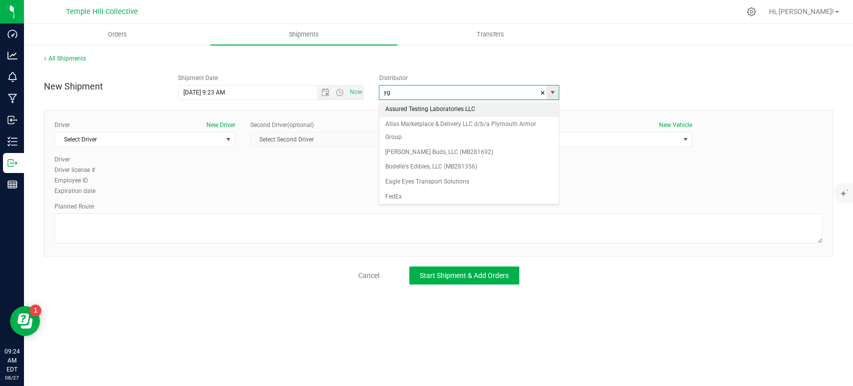
type input "y"
click at [446, 107] on li "Your Green Package Transport (Dris Corp)" at bounding box center [468, 109] width 179 height 15
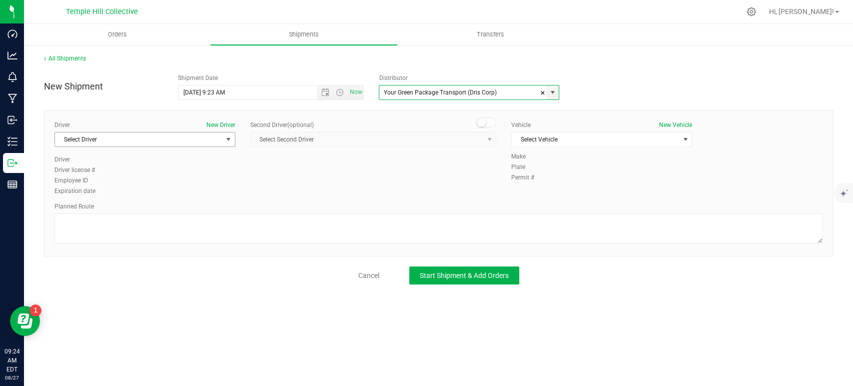
type input "Your Green Package Transport (Dris Corp)"
click at [207, 139] on span "Select Driver" at bounding box center [138, 139] width 167 height 14
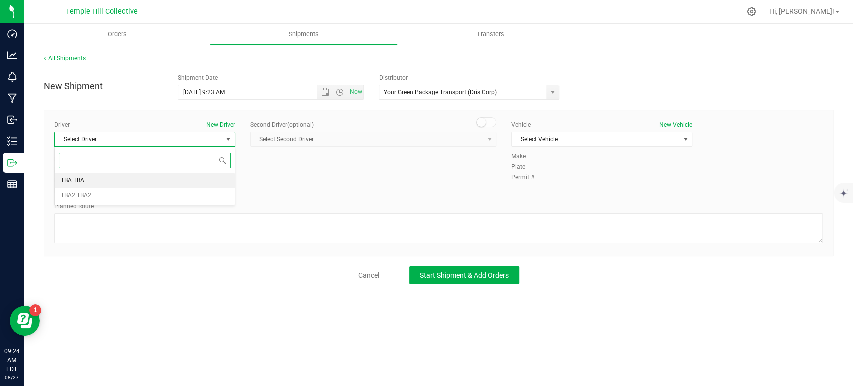
click at [178, 179] on li "TBA TBA" at bounding box center [145, 180] width 180 height 15
click at [599, 142] on span "Select Vehicle" at bounding box center [595, 139] width 167 height 14
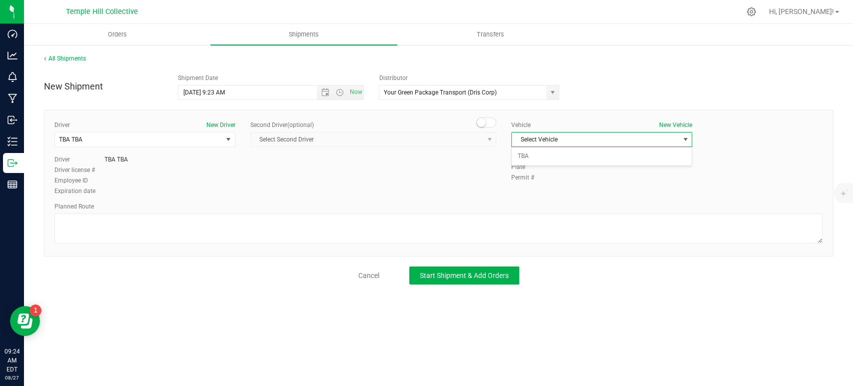
click at [542, 164] on div "Select Vehicle TBA No data found." at bounding box center [601, 156] width 181 height 19
click at [538, 159] on li "TBA" at bounding box center [602, 156] width 180 height 15
click at [452, 232] on textarea at bounding box center [438, 228] width 768 height 30
paste textarea "Randomized Route provided by Transport. Manifest created by Makayla Rice B148993"
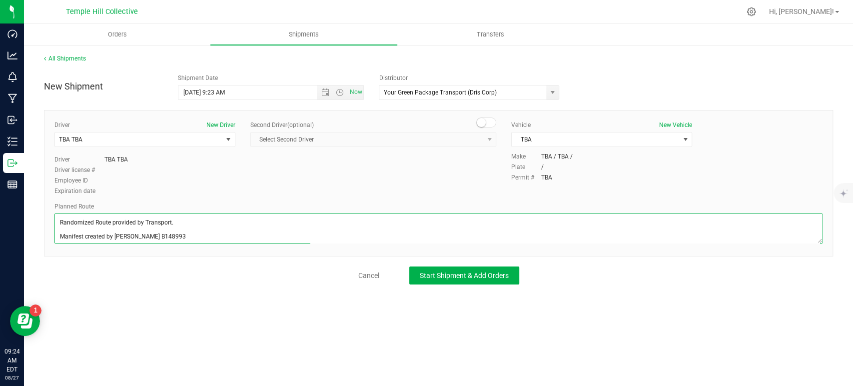
scroll to position [4, 0]
type textarea "Randomized Route provided by Transport. Manifest created by Makayla Rice B148993"
click at [463, 285] on div "All Shipments New Shipment Shipment Date 8/27/2025 9:23 AM Now Distributor Your…" at bounding box center [438, 169] width 829 height 250
click at [453, 274] on span "Start Shipment & Add Orders" at bounding box center [464, 275] width 89 height 8
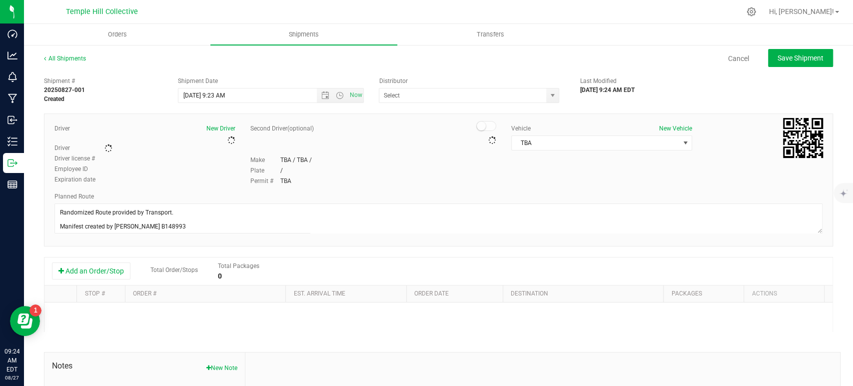
type input "Your Green Package Transport (Dris Corp)"
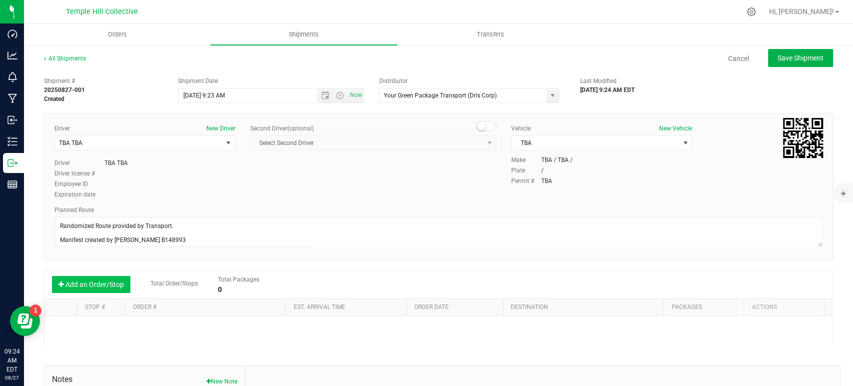
click at [119, 280] on button "Add an Order/Stop" at bounding box center [91, 284] width 78 height 17
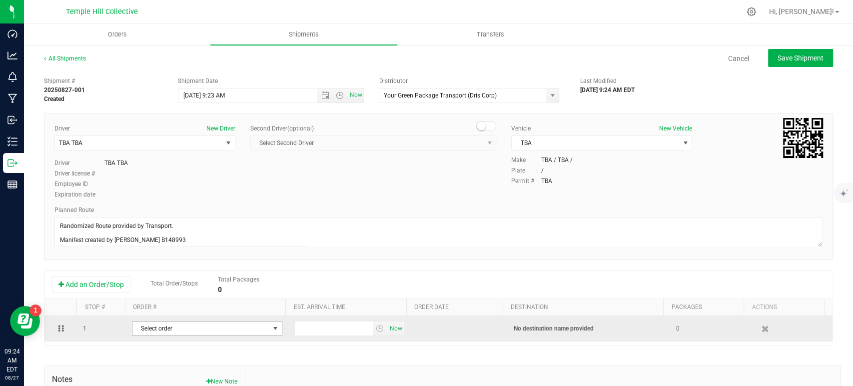
click at [194, 332] on span "Select order" at bounding box center [200, 328] width 137 height 14
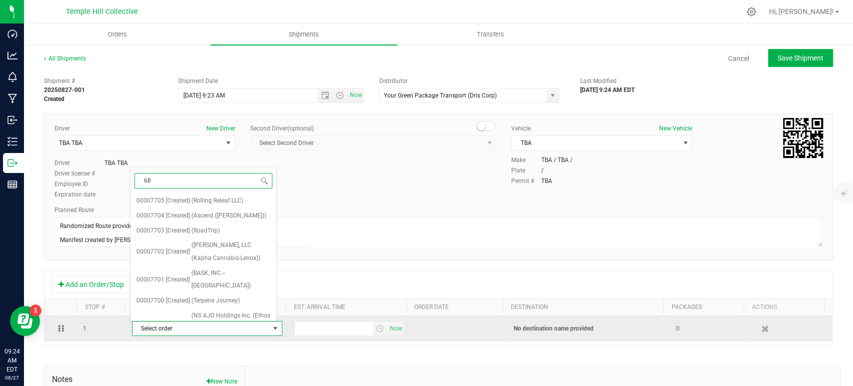
type input "685"
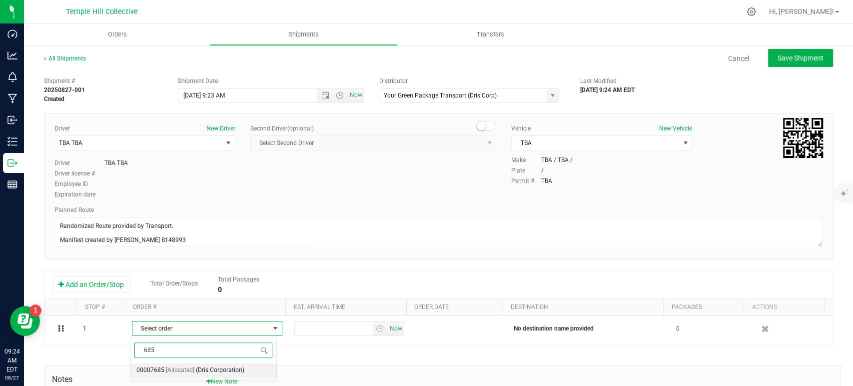
click at [201, 369] on span "(Dris Corporation)" at bounding box center [220, 370] width 48 height 13
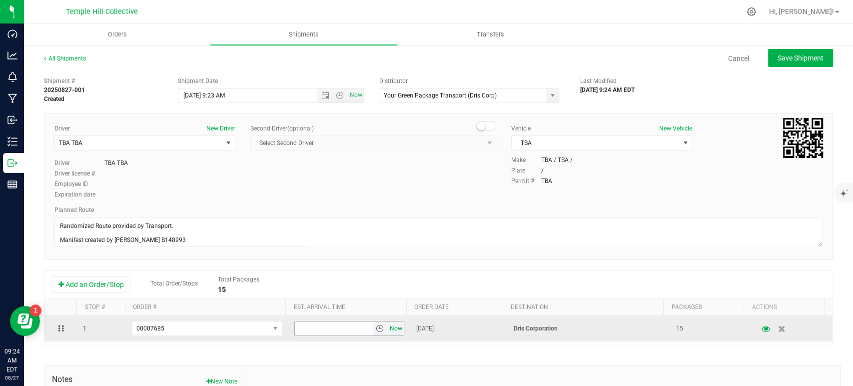
click at [389, 329] on span "Now" at bounding box center [395, 328] width 17 height 14
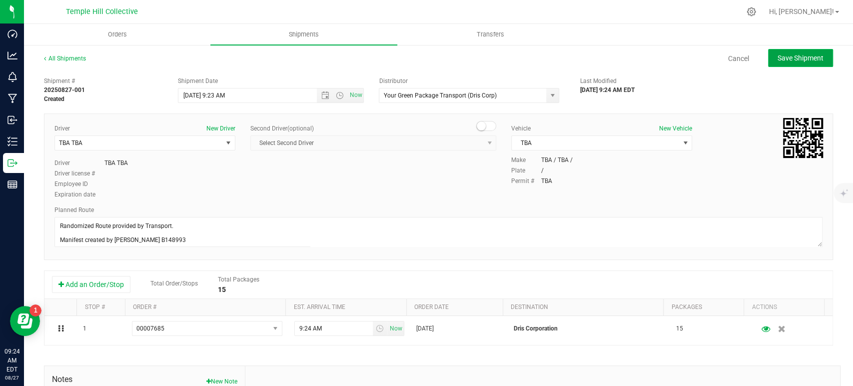
click at [787, 65] on button "Save Shipment" at bounding box center [800, 58] width 65 height 18
type input "8/27/2025 1:23 PM"
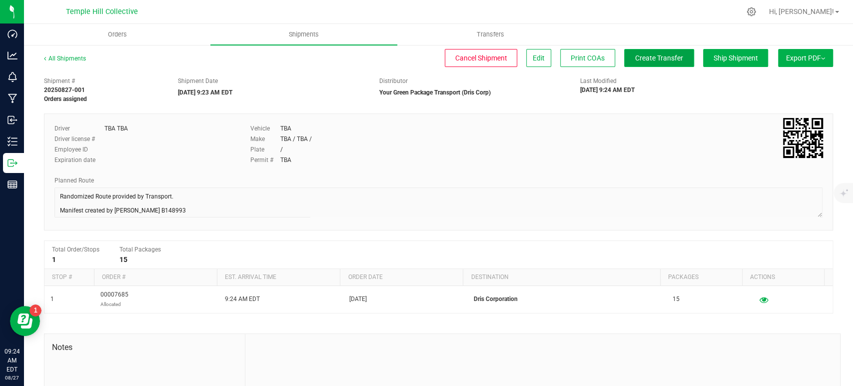
click at [639, 58] on span "Create Transfer" at bounding box center [659, 58] width 48 height 8
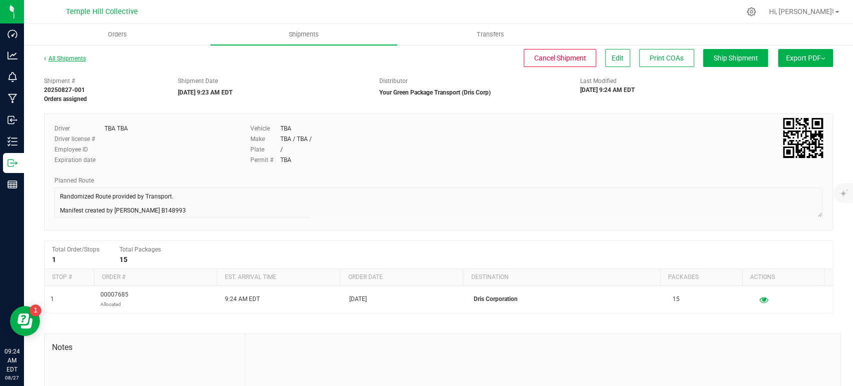
click at [59, 59] on link "All Shipments" at bounding box center [65, 58] width 42 height 7
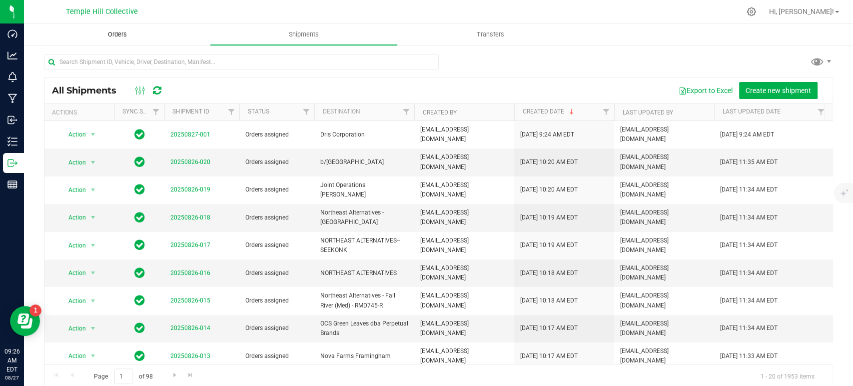
click at [119, 42] on uib-tab-heading "Orders" at bounding box center [116, 34] width 185 height 20
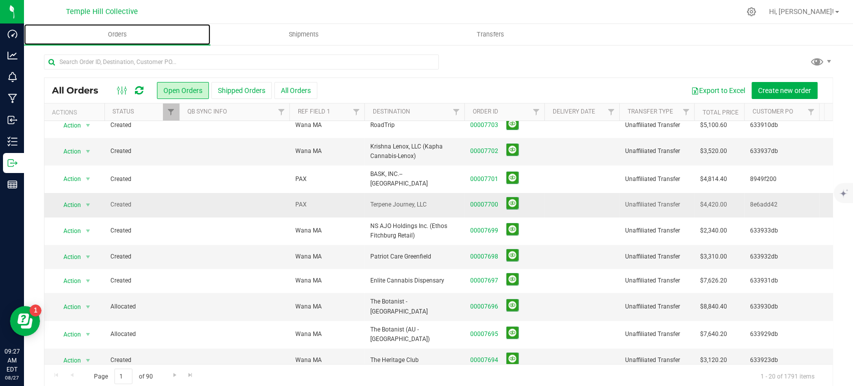
scroll to position [111, 0]
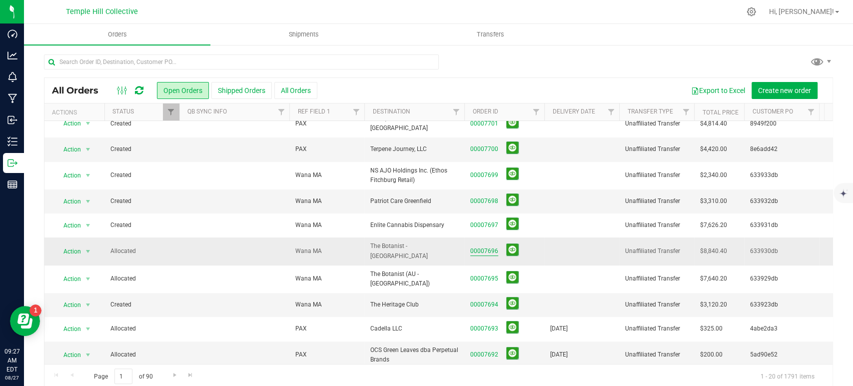
drag, startPoint x: 486, startPoint y: 244, endPoint x: 492, endPoint y: 243, distance: 5.6
click at [486, 246] on link "00007696" at bounding box center [484, 250] width 28 height 9
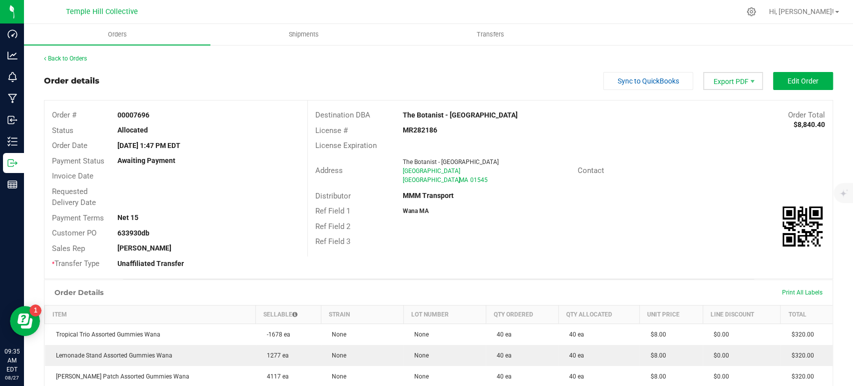
click at [719, 80] on span "Export PDF" at bounding box center [733, 81] width 60 height 18
click at [725, 124] on span "COAs (Zip)" at bounding box center [726, 126] width 62 height 14
click at [77, 56] on link "Back to Orders" at bounding box center [65, 58] width 43 height 7
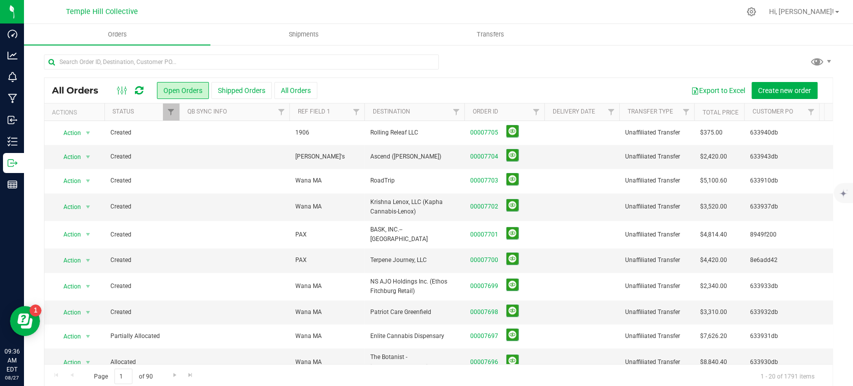
scroll to position [55, 0]
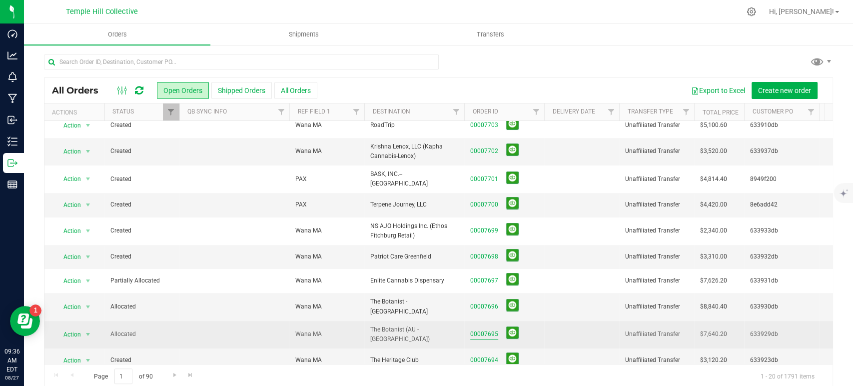
click at [490, 329] on link "00007695" at bounding box center [484, 333] width 28 height 9
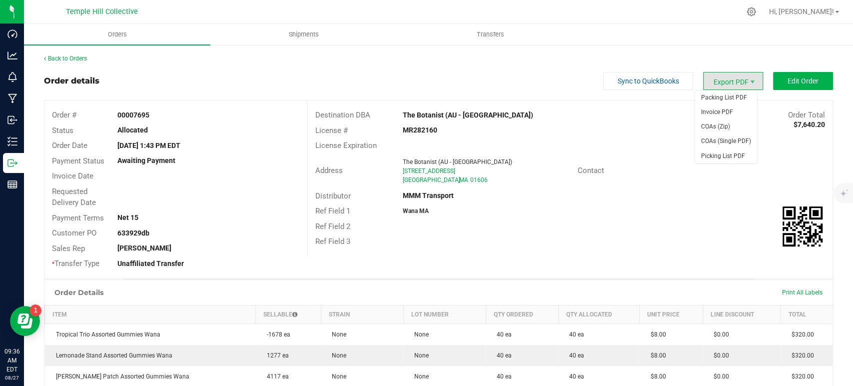
click at [709, 82] on span "Export PDF" at bounding box center [733, 81] width 60 height 18
click at [714, 127] on span "COAs (Zip)" at bounding box center [726, 126] width 62 height 14
click at [76, 58] on link "Back to Orders" at bounding box center [65, 58] width 43 height 7
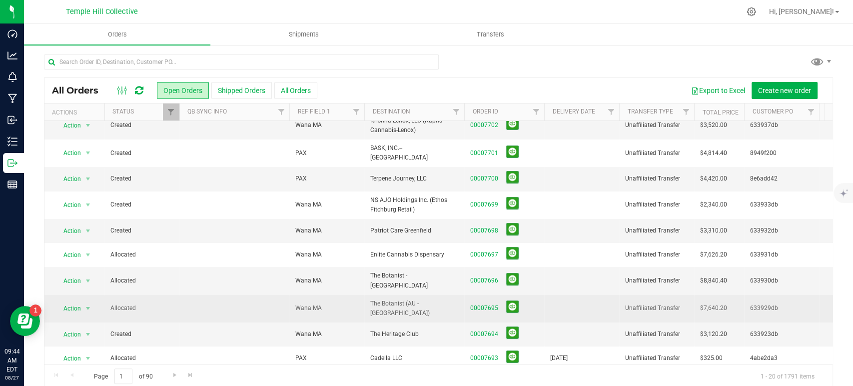
scroll to position [111, 0]
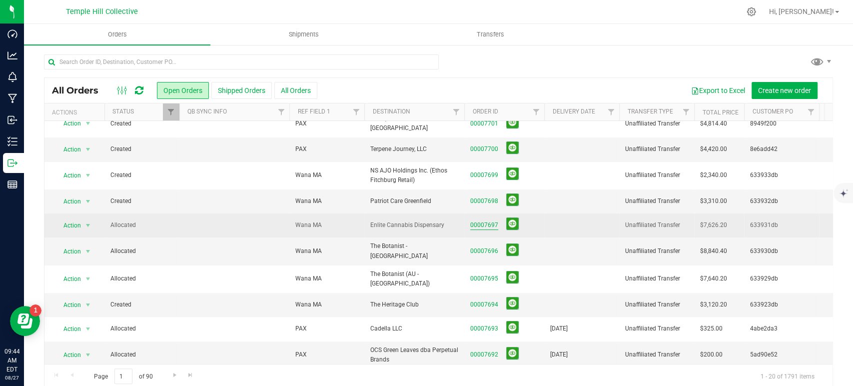
click at [476, 220] on link "00007697" at bounding box center [484, 224] width 28 height 9
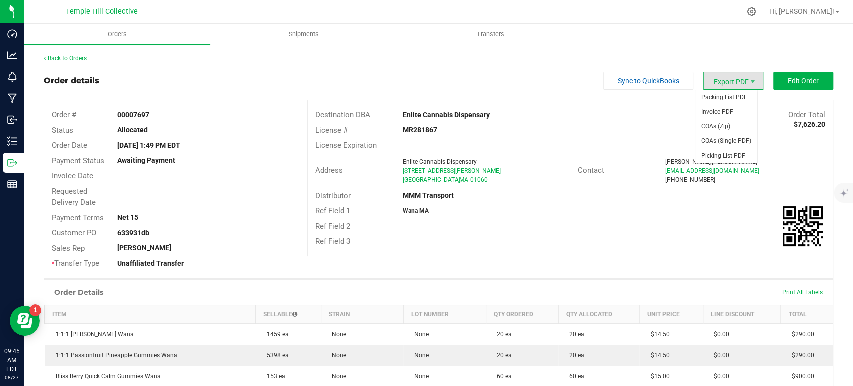
click at [736, 79] on span "Export PDF" at bounding box center [733, 81] width 60 height 18
click at [714, 126] on span "COAs (Zip)" at bounding box center [726, 126] width 62 height 14
click at [74, 58] on link "Back to Orders" at bounding box center [65, 58] width 43 height 7
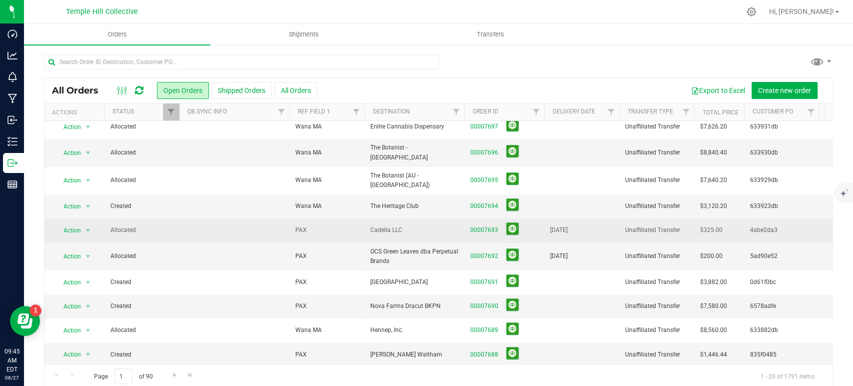
scroll to position [222, 0]
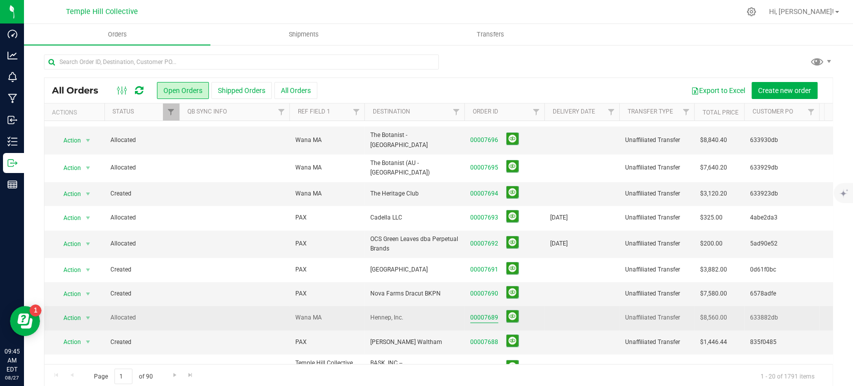
click at [488, 313] on link "00007689" at bounding box center [484, 317] width 28 height 9
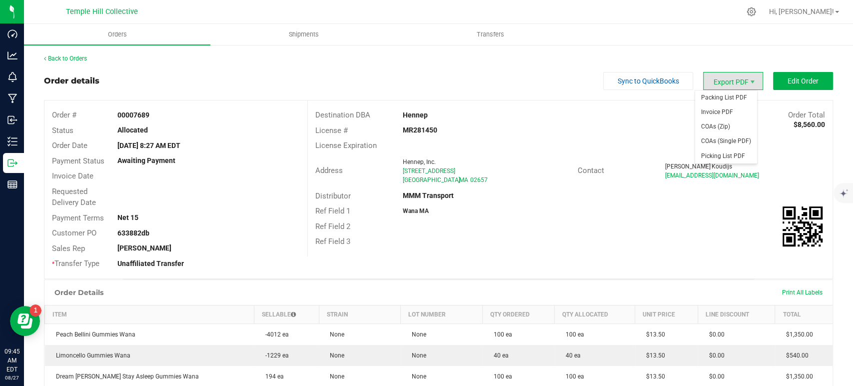
click at [722, 80] on span "Export PDF" at bounding box center [733, 81] width 60 height 18
click at [726, 129] on span "COAs (Zip)" at bounding box center [726, 126] width 62 height 14
click at [79, 56] on link "Back to Orders" at bounding box center [65, 58] width 43 height 7
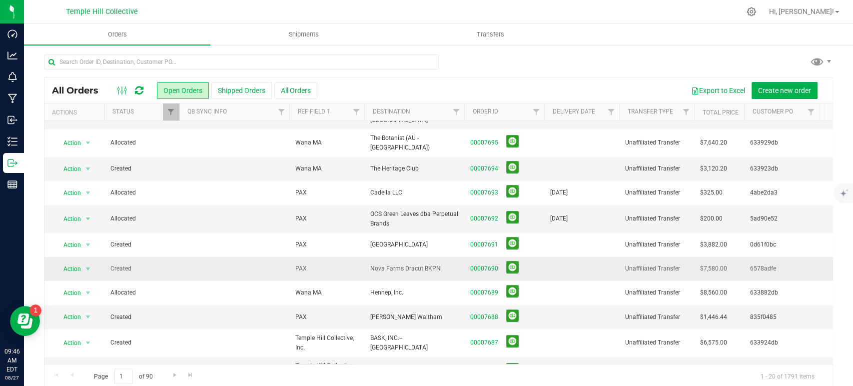
scroll to position [260, 0]
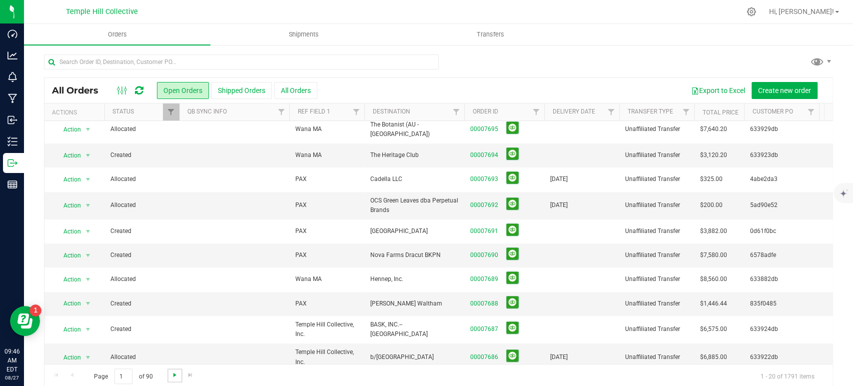
click at [171, 371] on span "Go to the next page" at bounding box center [175, 375] width 8 height 8
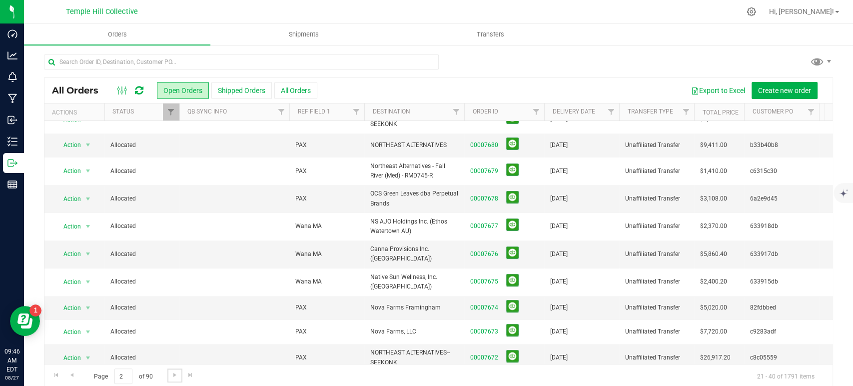
scroll to position [0, 0]
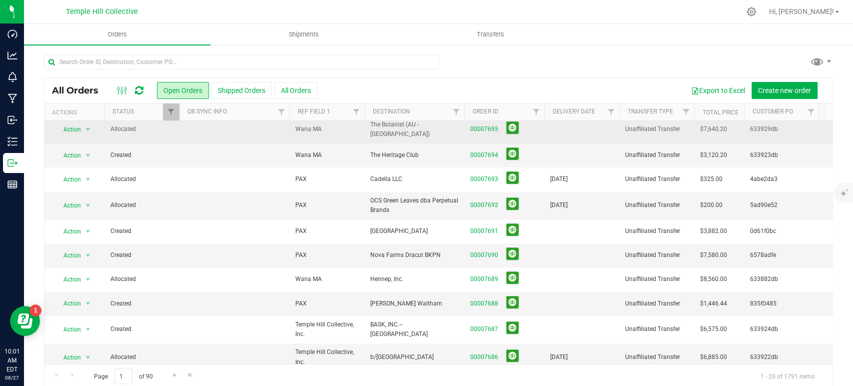
scroll to position [12, 0]
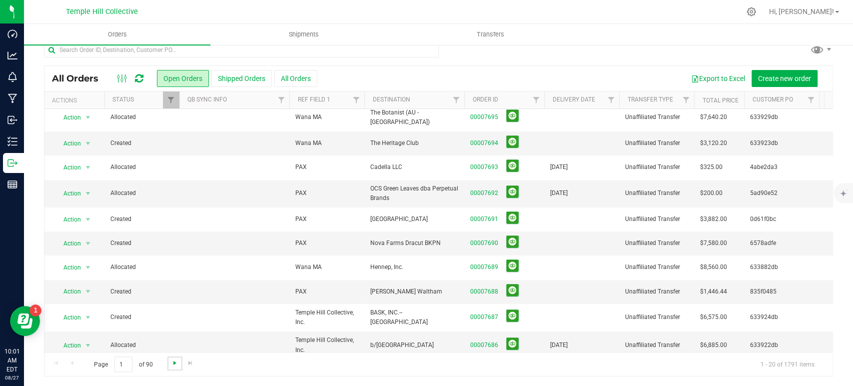
click at [171, 361] on span "Go to the next page" at bounding box center [175, 363] width 8 height 8
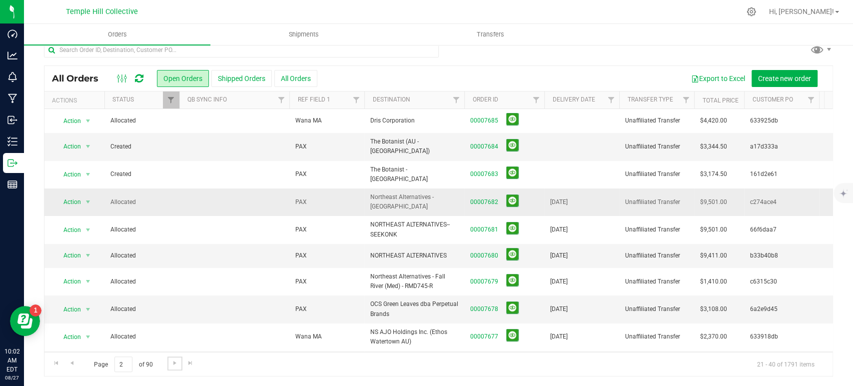
scroll to position [0, 0]
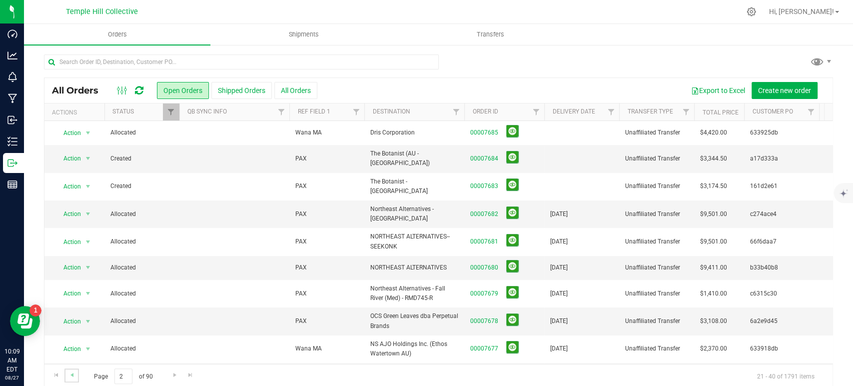
click at [76, 375] on link "Go to the previous page" at bounding box center [71, 374] width 14 height 13
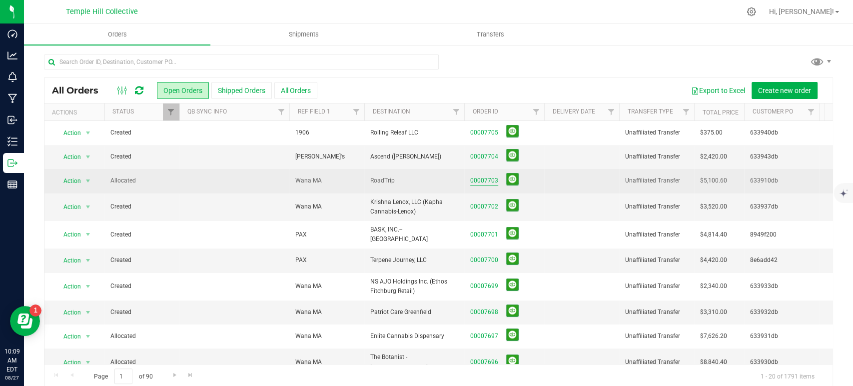
click at [485, 180] on link "00007703" at bounding box center [484, 180] width 28 height 9
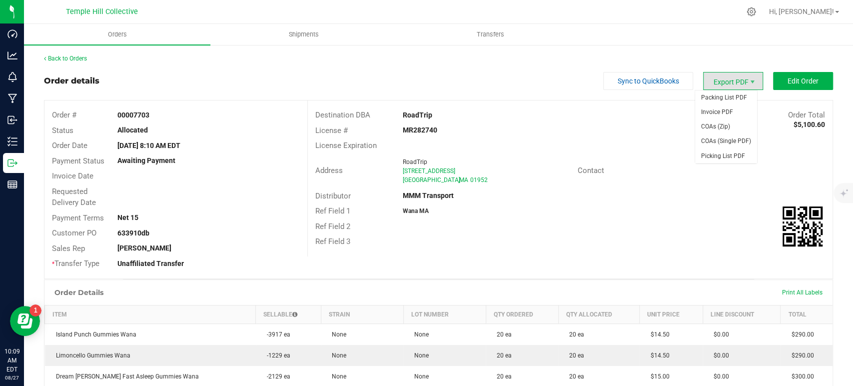
click at [724, 78] on span "Export PDF" at bounding box center [733, 81] width 60 height 18
click at [723, 122] on span "COAs (Zip)" at bounding box center [726, 126] width 62 height 14
click at [75, 58] on link "Back to Orders" at bounding box center [65, 58] width 43 height 7
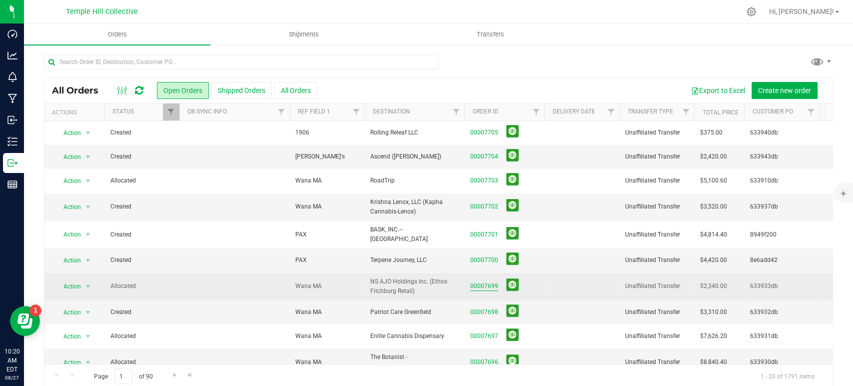
click at [484, 281] on link "00007699" at bounding box center [484, 285] width 28 height 9
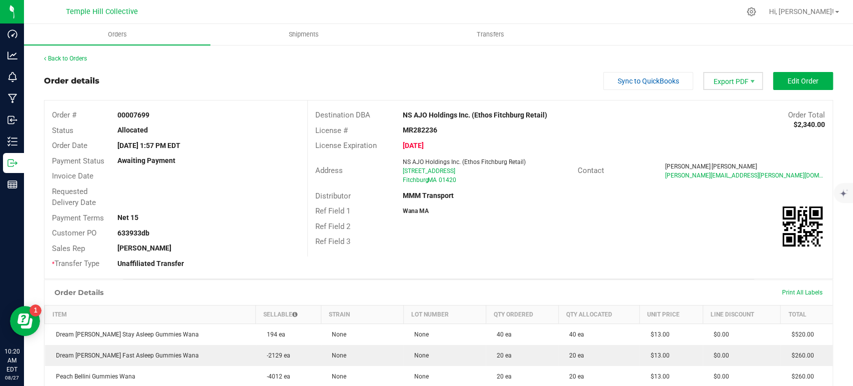
click at [729, 84] on span "Export PDF" at bounding box center [733, 81] width 60 height 18
click at [728, 125] on span "COAs (Zip)" at bounding box center [726, 126] width 62 height 14
click at [69, 56] on link "Back to Orders" at bounding box center [65, 58] width 43 height 7
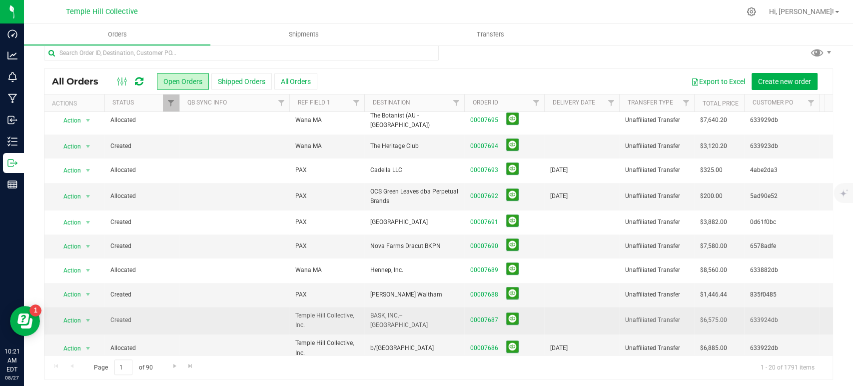
scroll to position [12, 0]
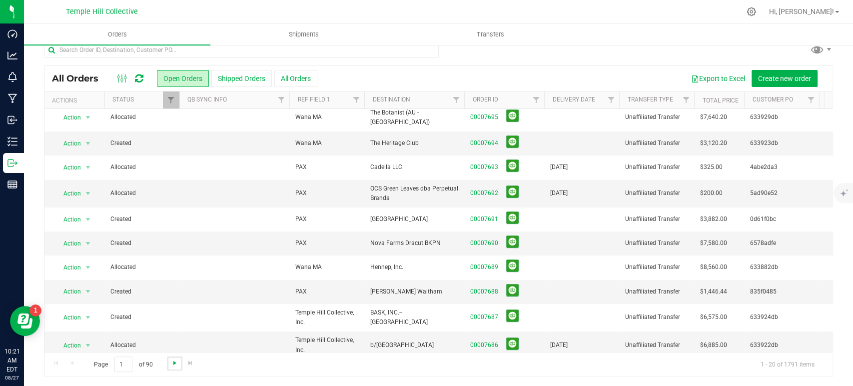
click at [173, 363] on span "Go to the next page" at bounding box center [175, 363] width 8 height 8
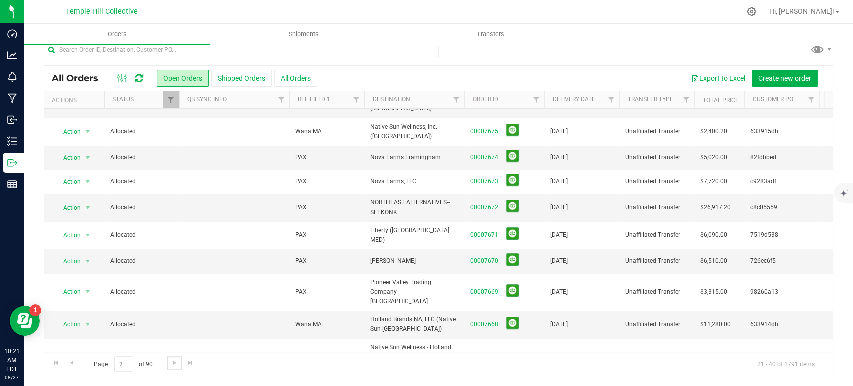
scroll to position [0, 0]
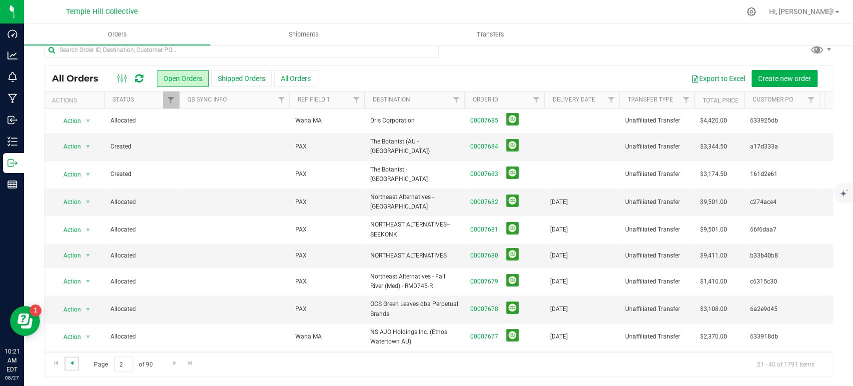
click at [74, 360] on span "Go to the previous page" at bounding box center [72, 363] width 8 height 8
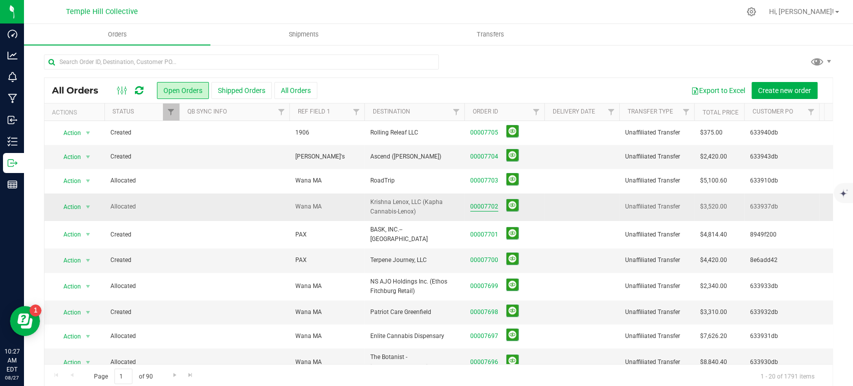
click at [483, 205] on link "00007702" at bounding box center [484, 206] width 28 height 9
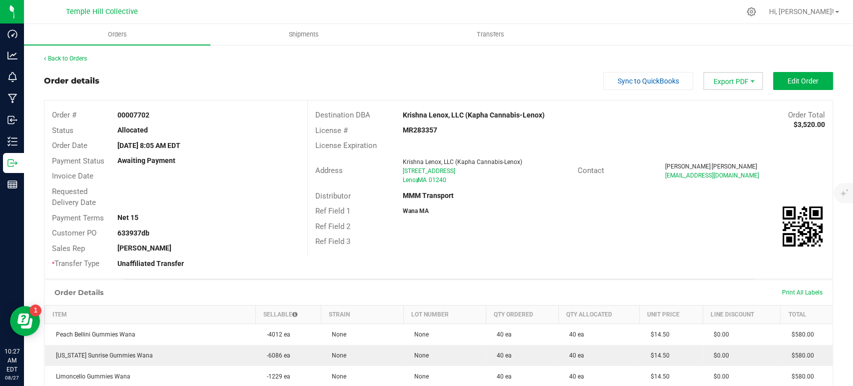
click at [716, 85] on span "Export PDF" at bounding box center [733, 81] width 60 height 18
click at [714, 131] on span "COAs (Zip)" at bounding box center [726, 126] width 62 height 14
click at [65, 58] on link "Back to Orders" at bounding box center [65, 58] width 43 height 7
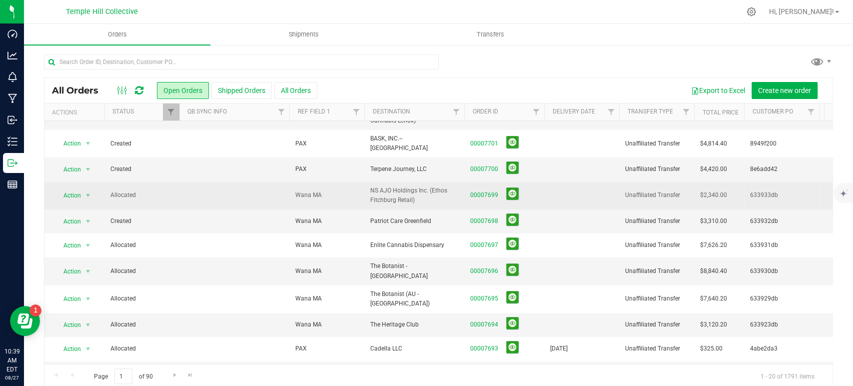
scroll to position [111, 0]
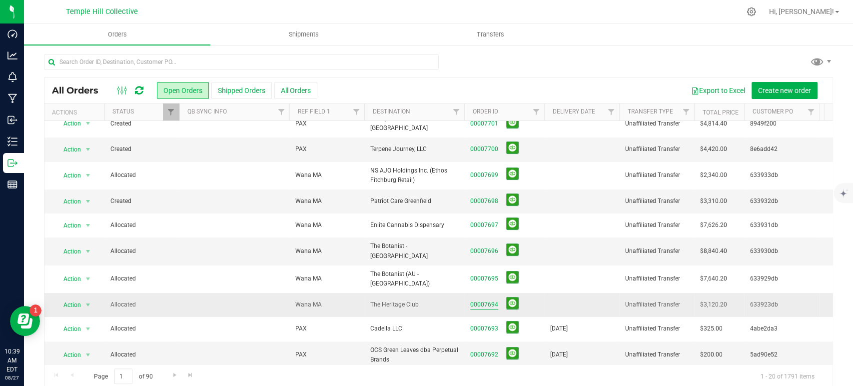
click at [484, 300] on link "00007694" at bounding box center [484, 304] width 28 height 9
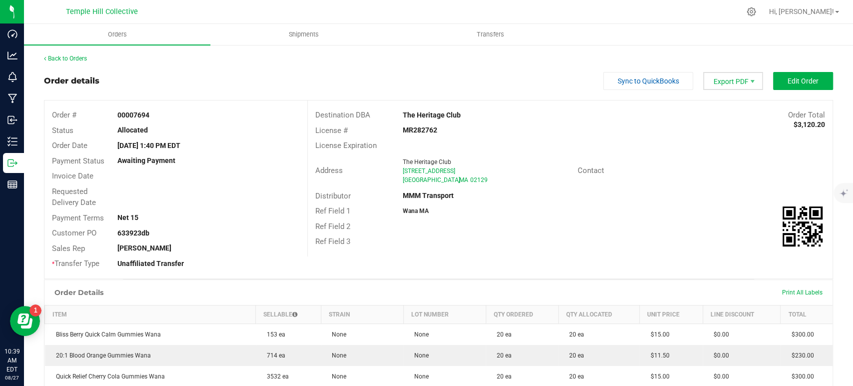
click at [732, 85] on span "Export PDF" at bounding box center [733, 81] width 60 height 18
click at [722, 131] on span "COAs (Zip)" at bounding box center [726, 126] width 62 height 14
click at [83, 54] on div "Back to Orders" at bounding box center [438, 58] width 789 height 9
click at [82, 58] on link "Back to Orders" at bounding box center [65, 58] width 43 height 7
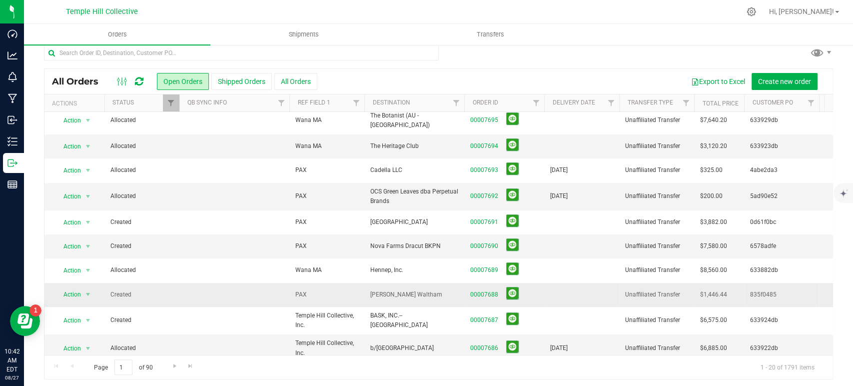
scroll to position [12, 0]
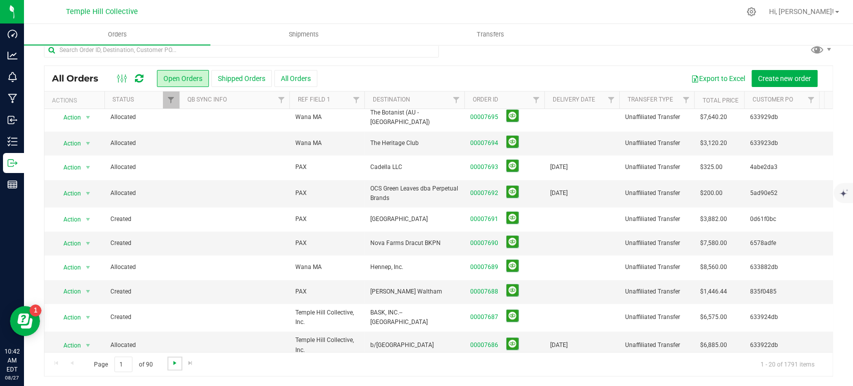
click at [171, 359] on span "Go to the next page" at bounding box center [175, 363] width 8 height 8
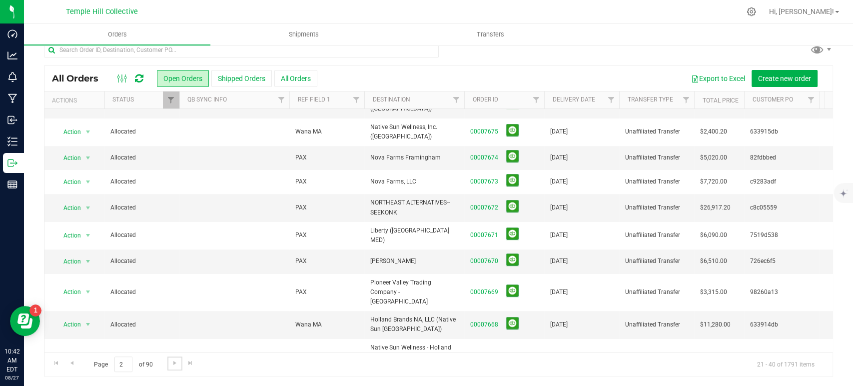
scroll to position [0, 0]
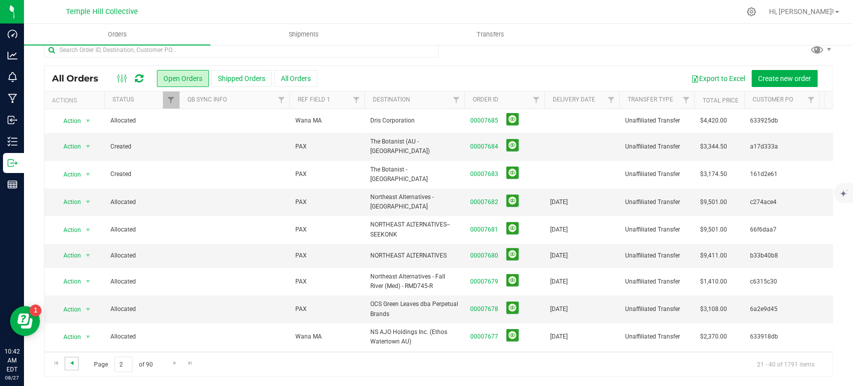
click at [73, 360] on span "Go to the previous page" at bounding box center [72, 363] width 8 height 8
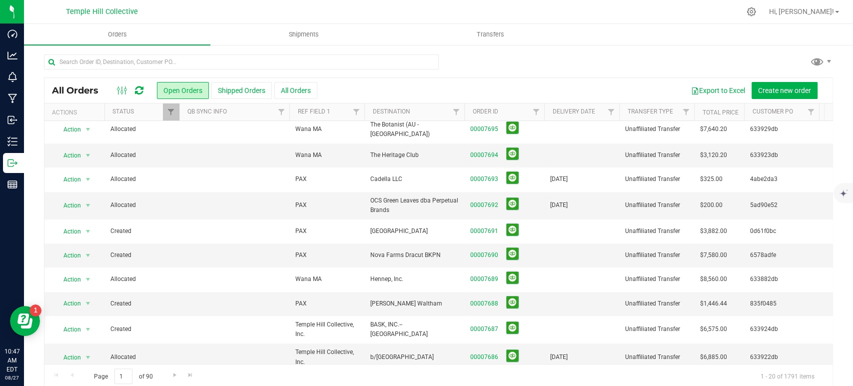
scroll to position [12, 0]
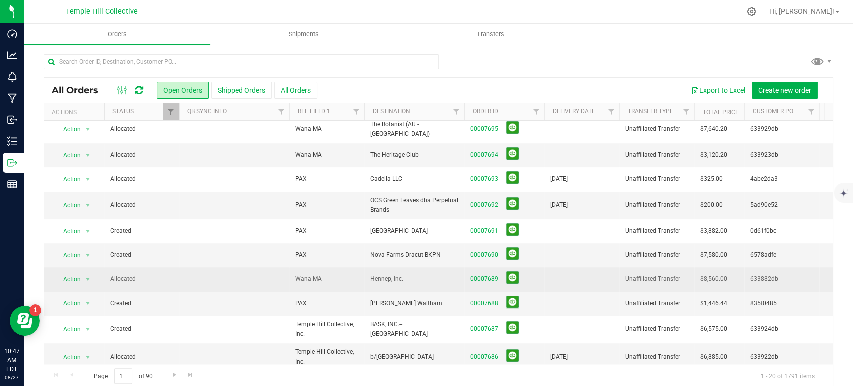
scroll to position [12, 0]
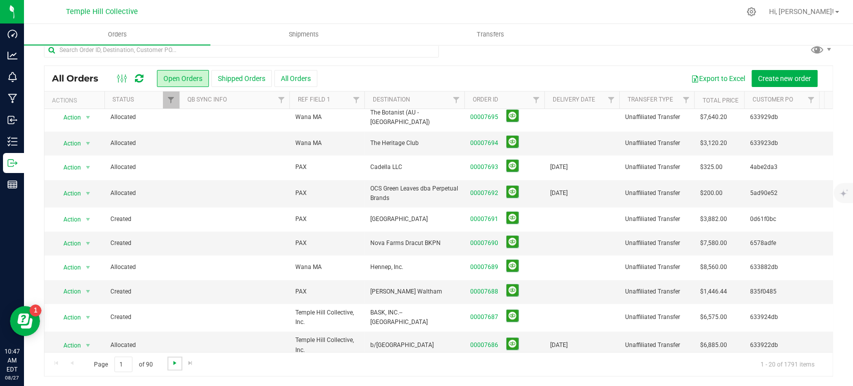
click at [176, 363] on span "Go to the next page" at bounding box center [175, 363] width 8 height 8
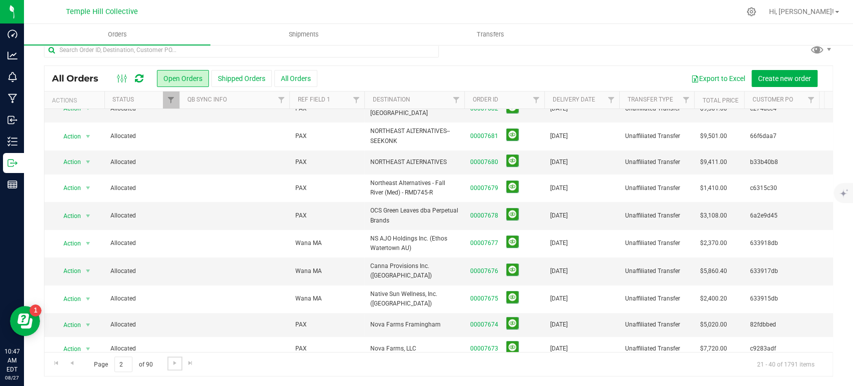
scroll to position [0, 0]
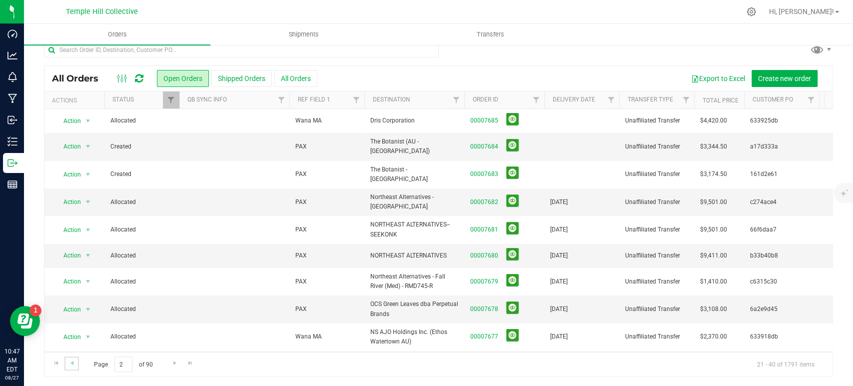
click at [76, 362] on link "Go to the previous page" at bounding box center [71, 362] width 14 height 13
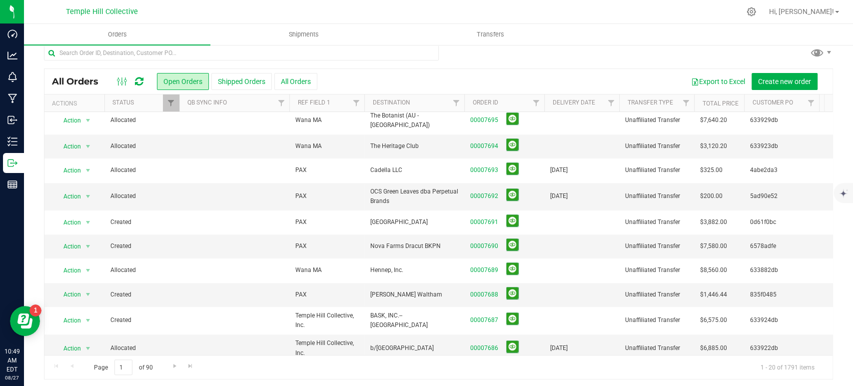
scroll to position [12, 0]
